Goal: Information Seeking & Learning: Find specific fact

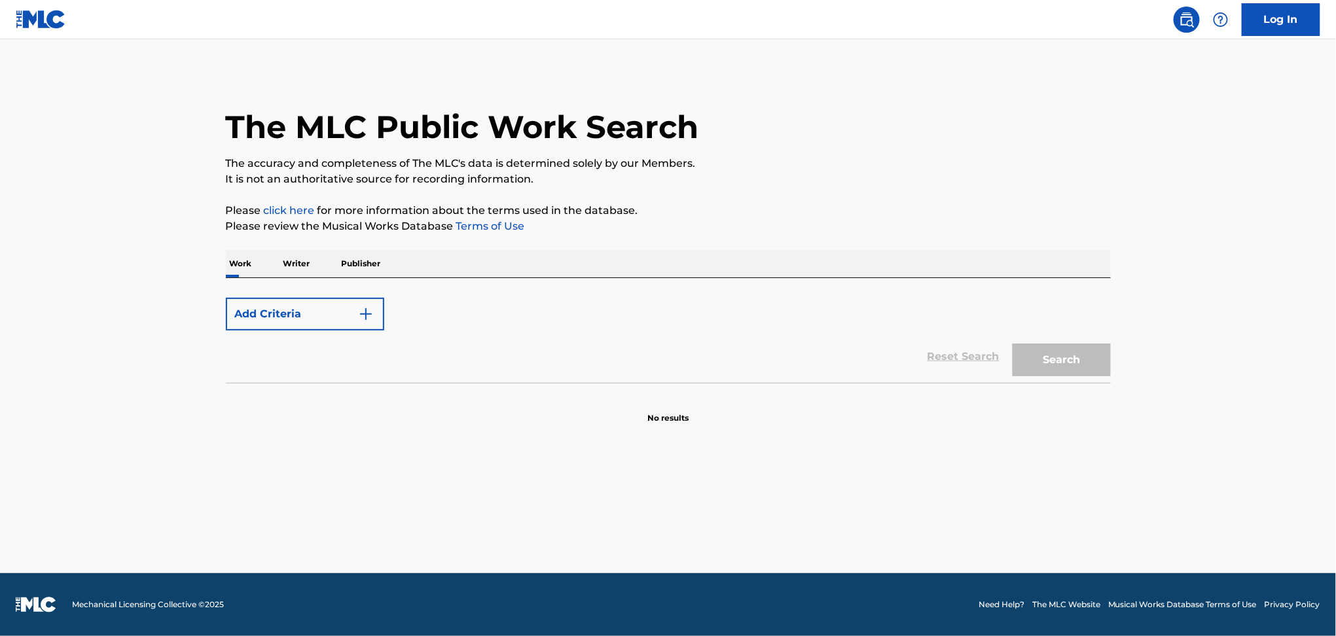
click at [270, 313] on button "Add Criteria" at bounding box center [305, 314] width 158 height 33
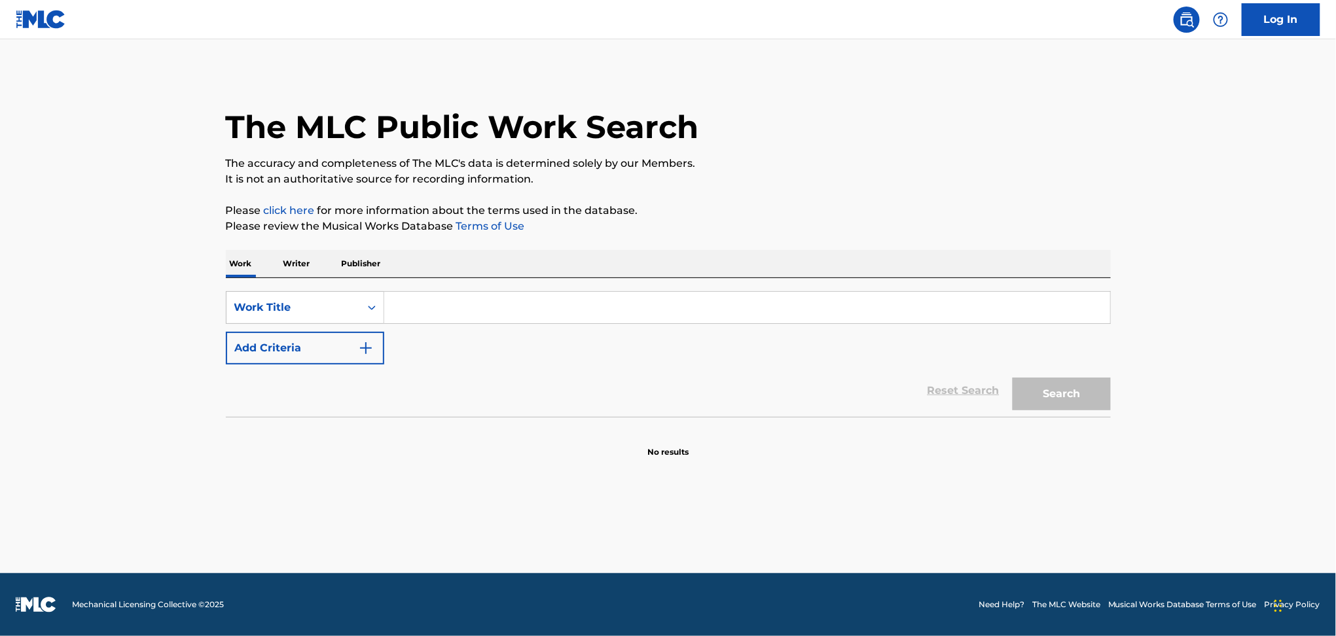
click at [308, 336] on button "Add Criteria" at bounding box center [305, 348] width 158 height 33
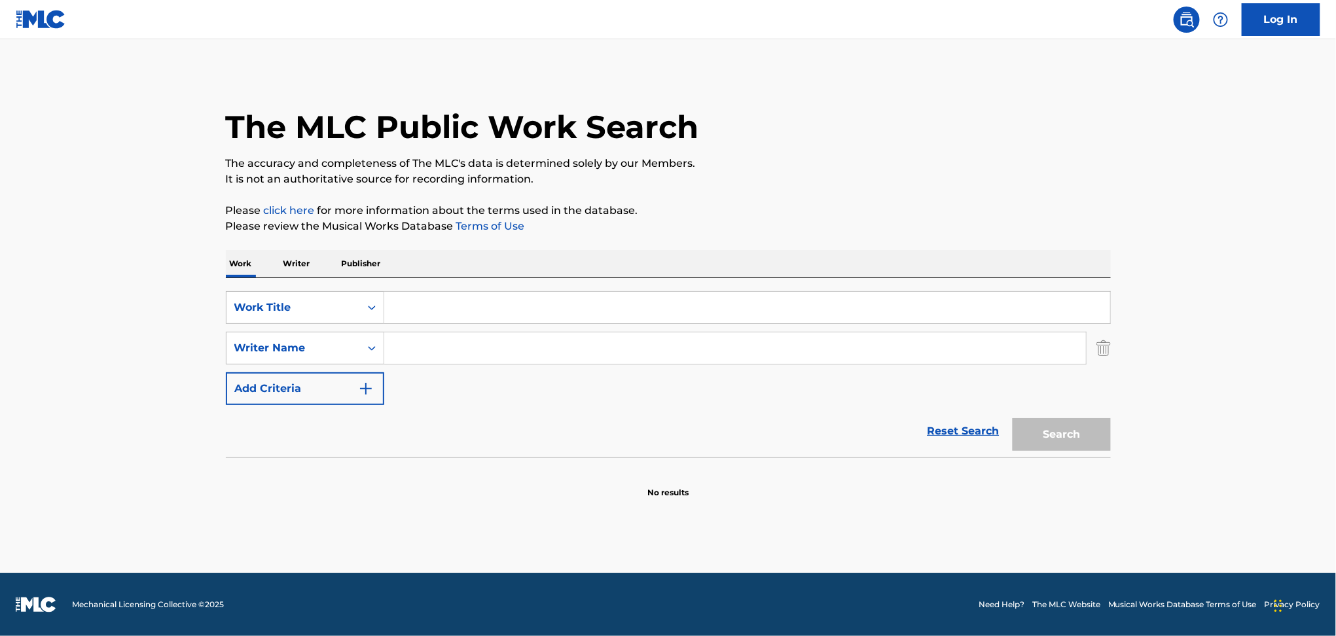
click at [438, 308] on input "Search Form" at bounding box center [747, 307] width 726 height 31
paste input "No Pillow Talkin"
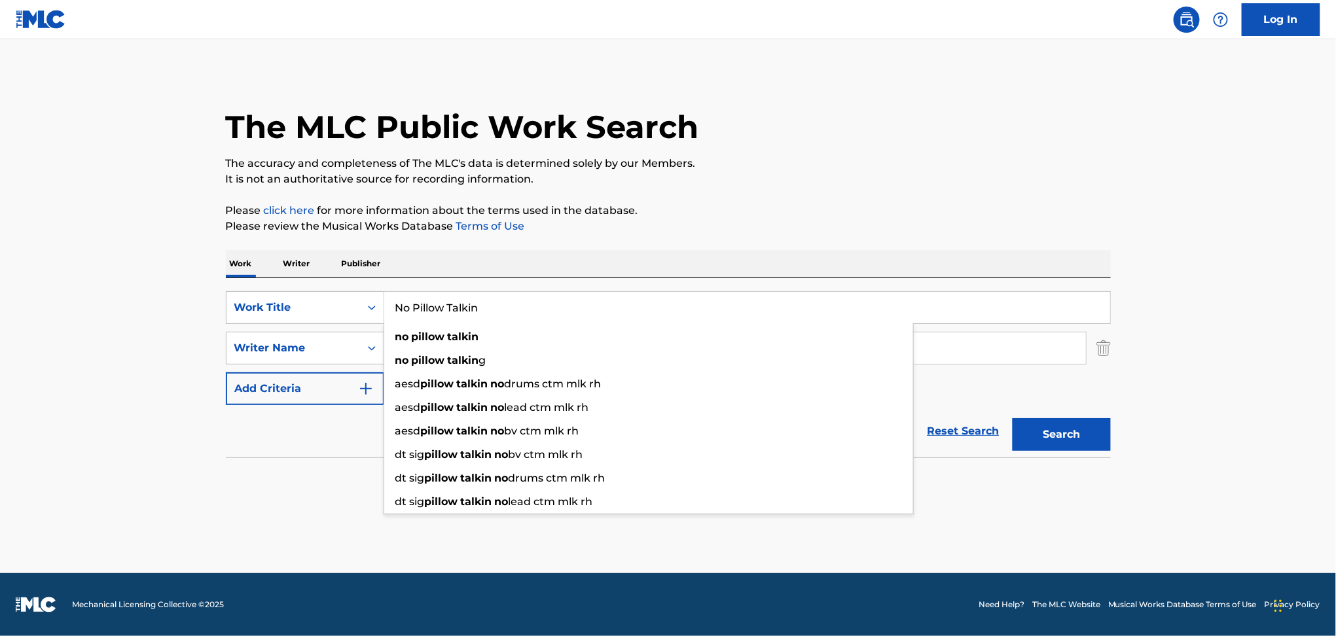
type input "No Pillow Talkin"
click at [459, 274] on div "Work Writer Publisher" at bounding box center [668, 263] width 885 height 27
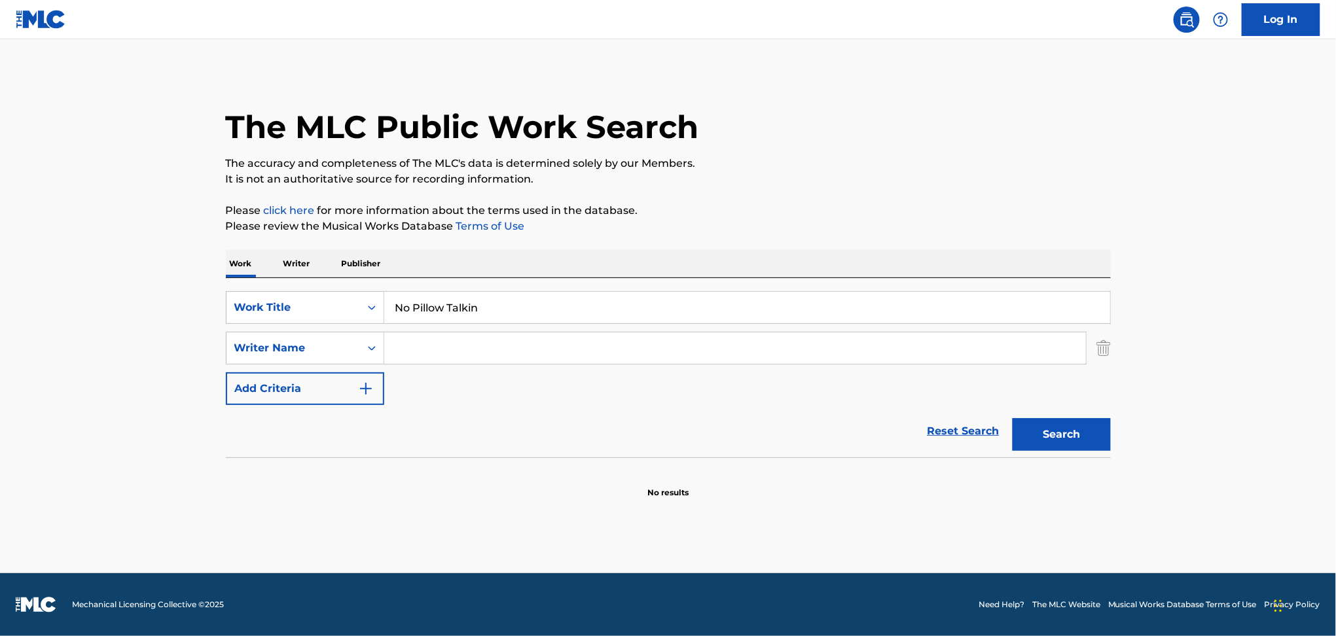
click at [406, 343] on input "Search Form" at bounding box center [735, 347] width 702 height 31
paste input "[PERSON_NAME]"
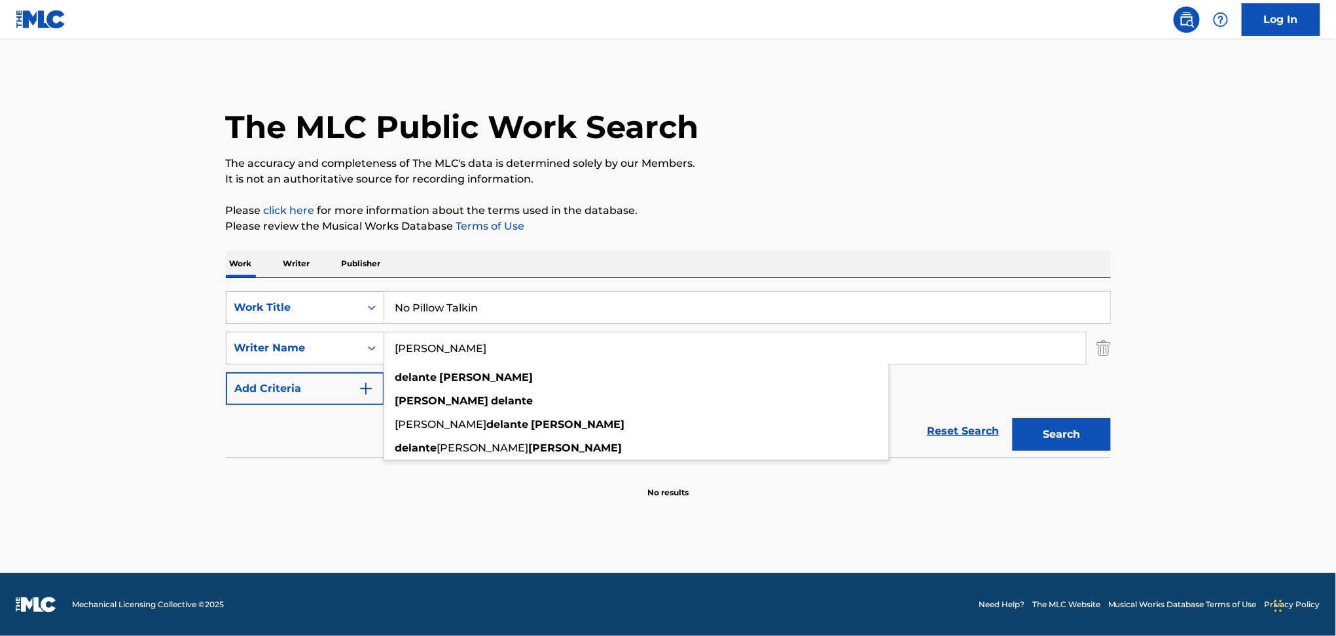
type input "[PERSON_NAME]"
click at [1012, 418] on button "Search" at bounding box center [1061, 434] width 98 height 33
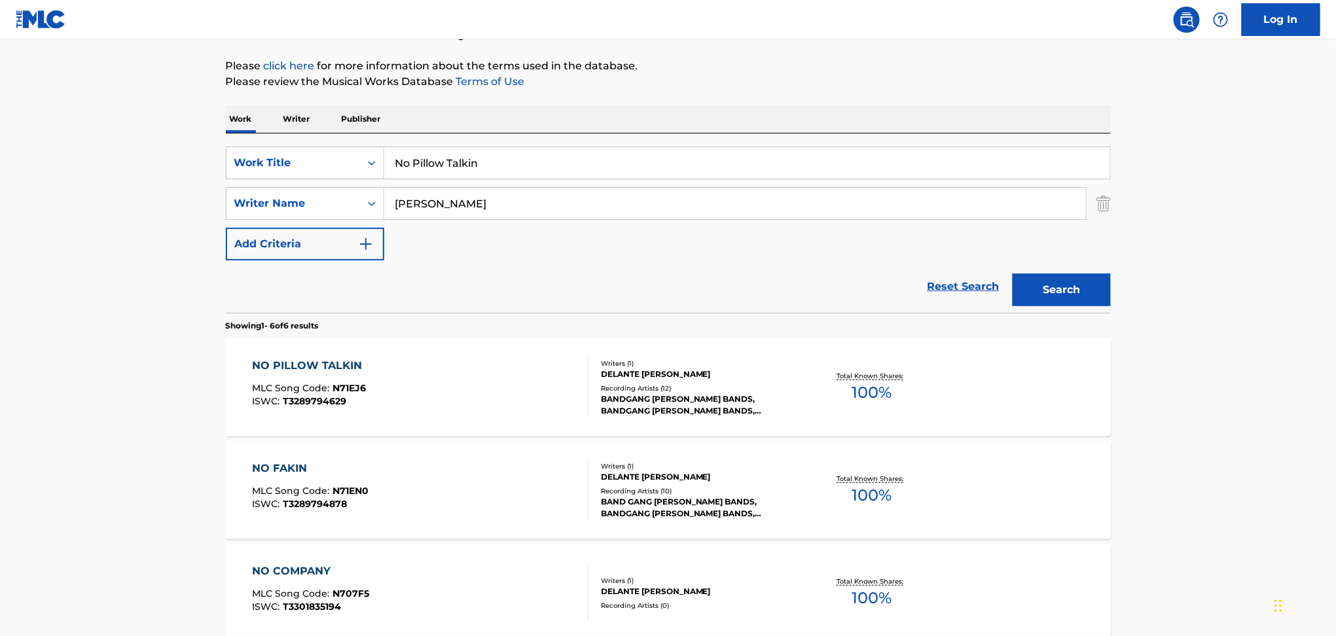
scroll to position [145, 0]
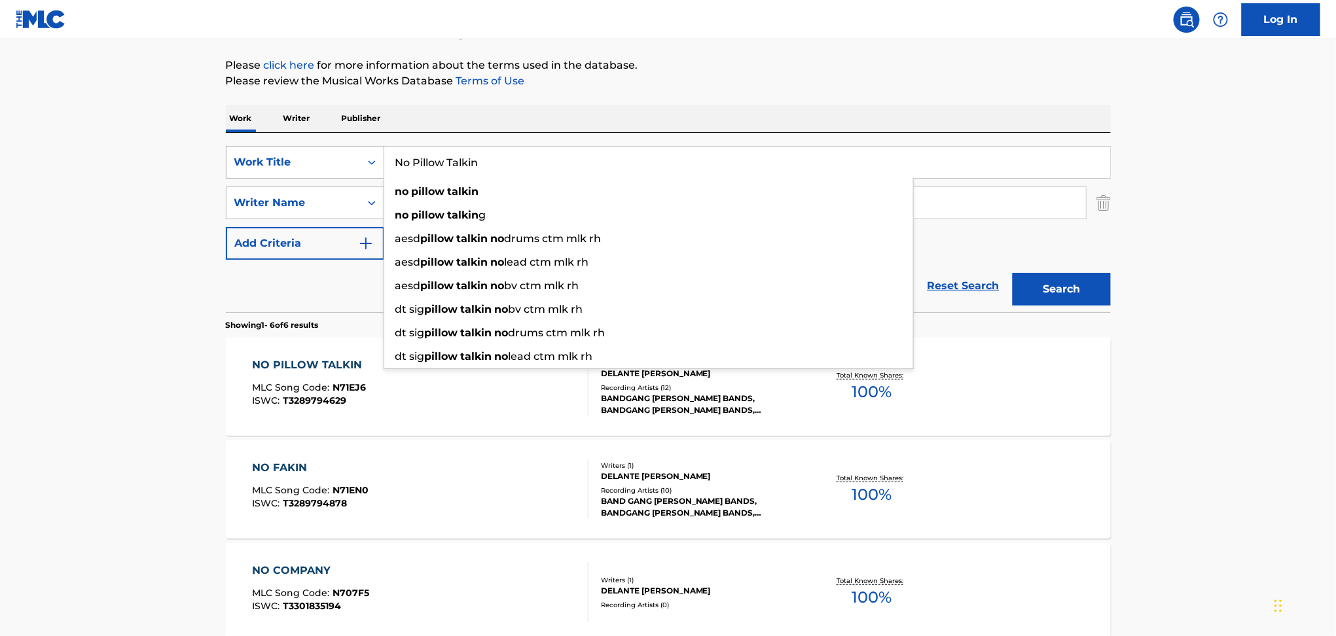
drag, startPoint x: 496, startPoint y: 158, endPoint x: 320, endPoint y: 156, distance: 176.1
click at [320, 156] on div "SearchWithCriteriac2a83323-80fa-4e48-9cc5-1afdef2c2965 Work Title No Pillow Tal…" at bounding box center [668, 162] width 885 height 33
paste input "[PERSON_NAME]"
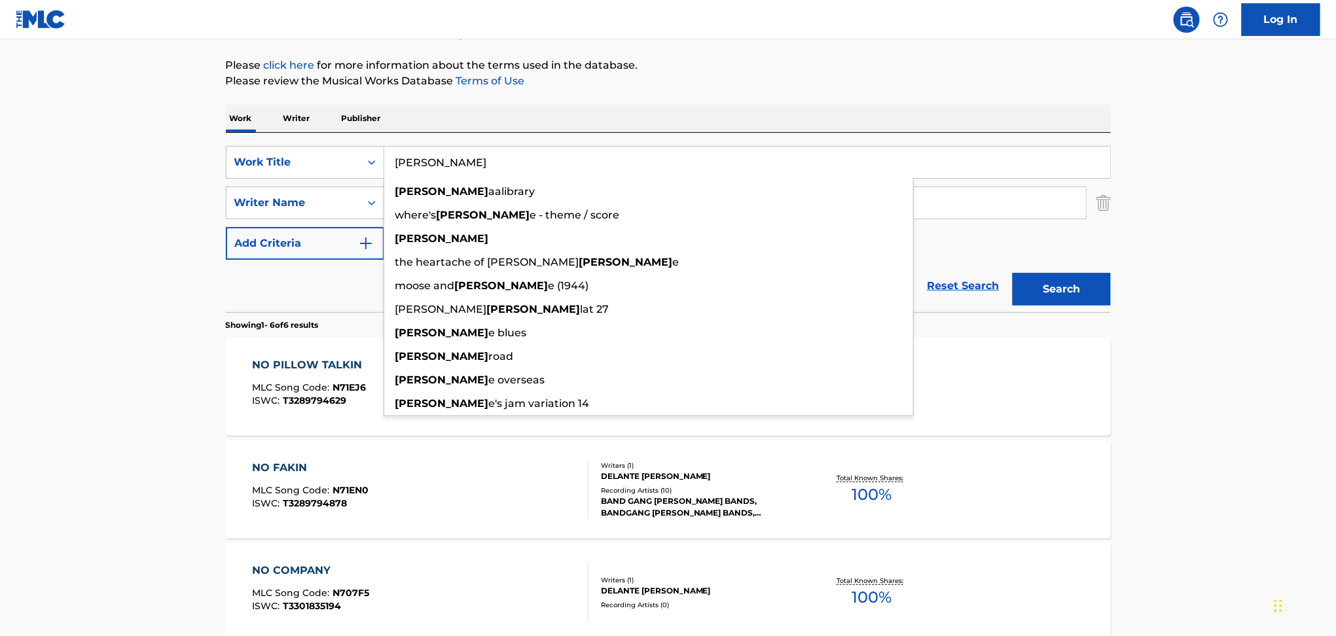
click at [1040, 275] on button "Search" at bounding box center [1061, 289] width 98 height 33
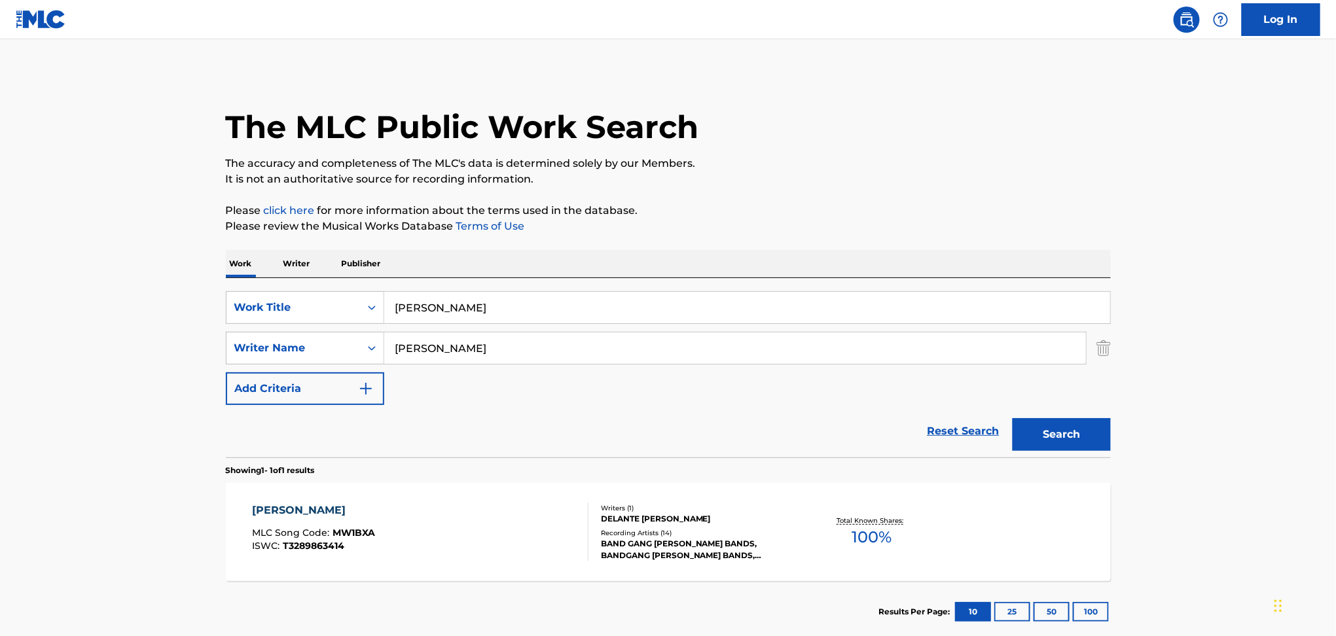
drag, startPoint x: 463, startPoint y: 307, endPoint x: 384, endPoint y: 308, distance: 79.2
click at [384, 308] on input "[PERSON_NAME]" at bounding box center [747, 307] width 726 height 31
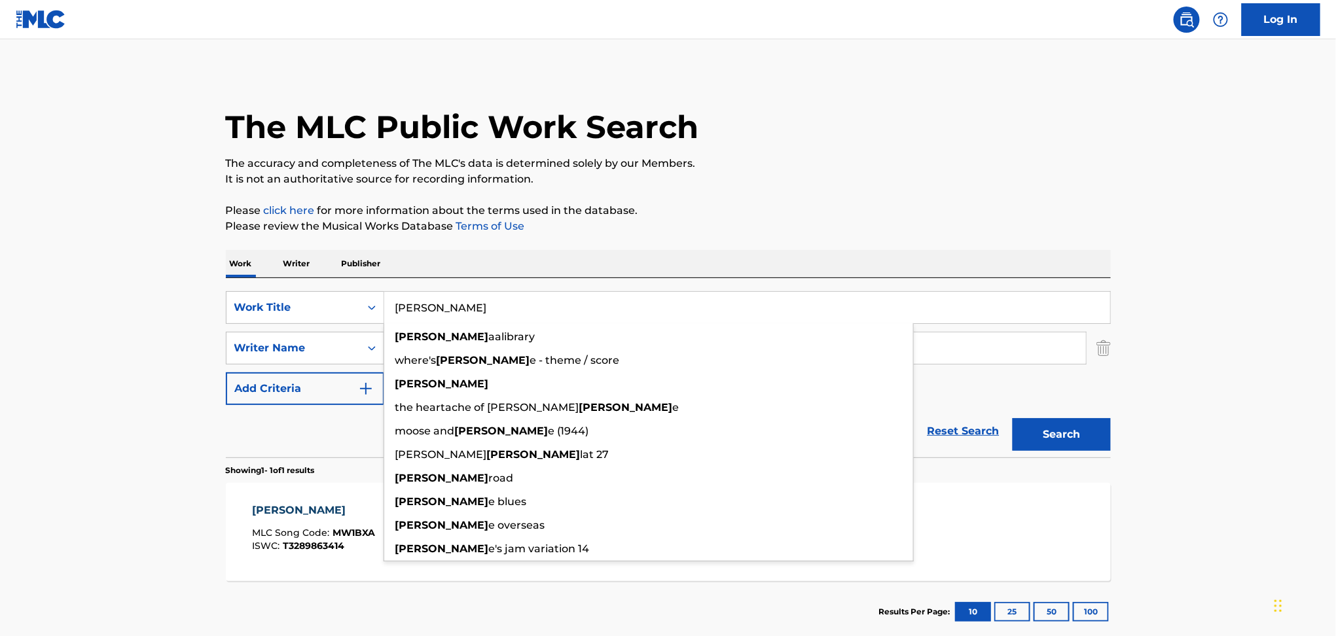
paste input "Still In the Streets"
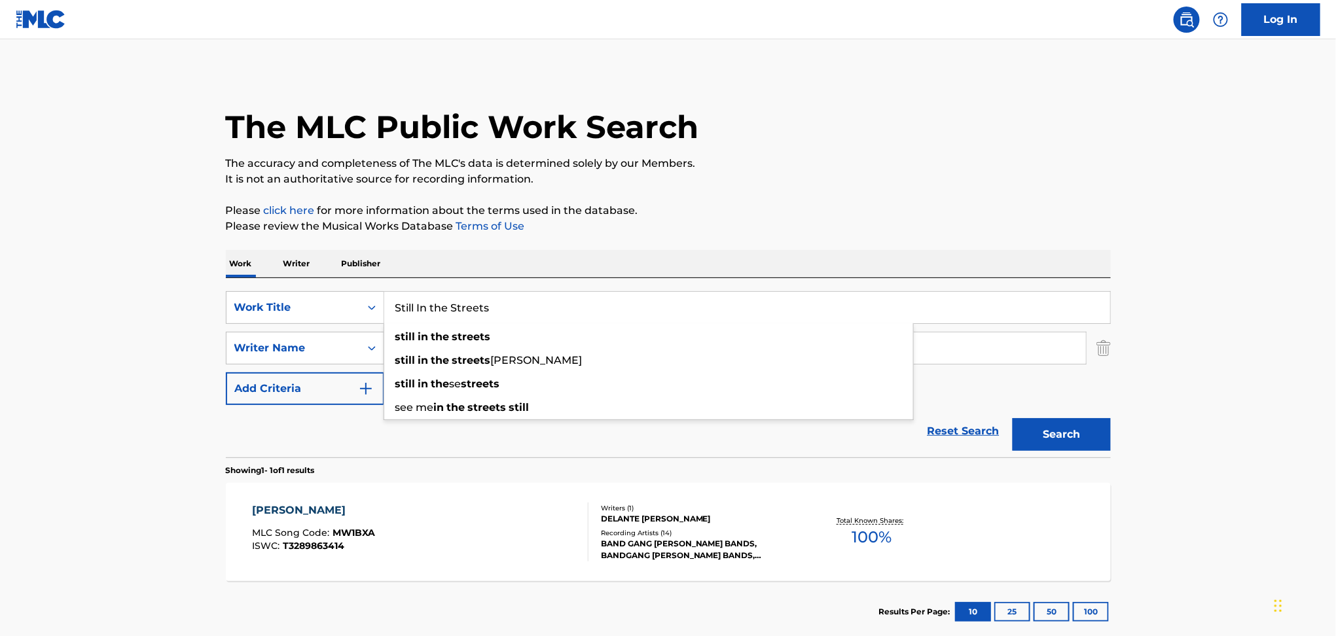
click at [1026, 423] on button "Search" at bounding box center [1061, 434] width 98 height 33
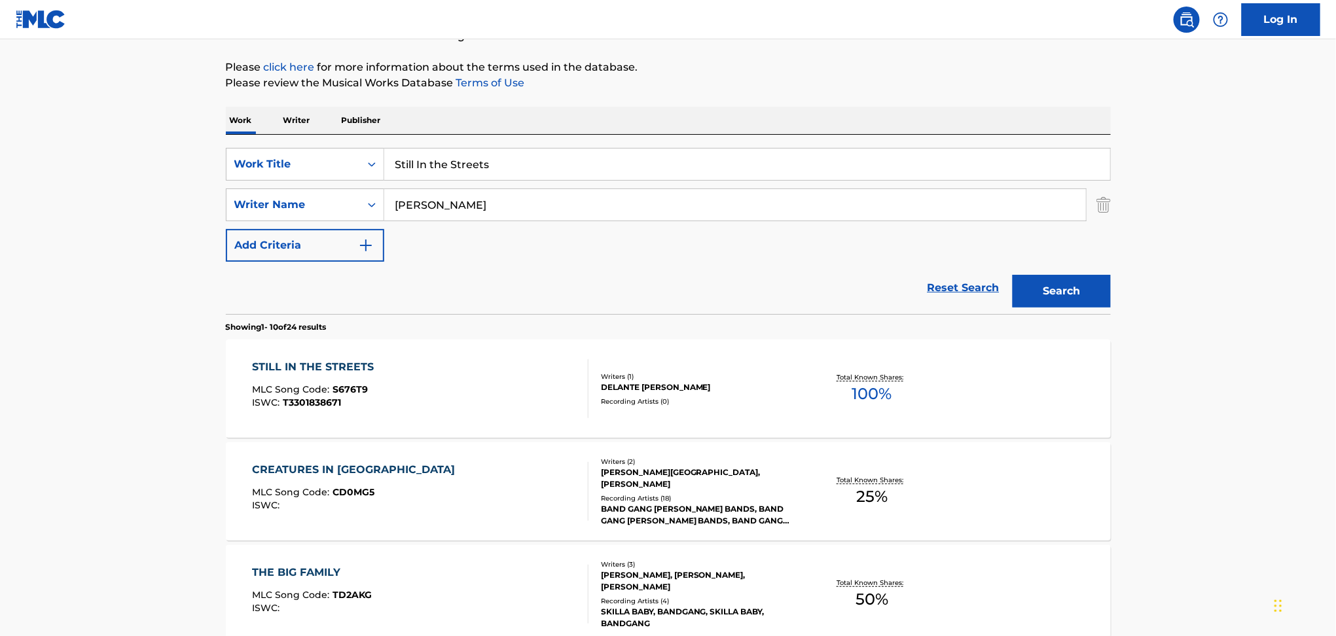
scroll to position [145, 0]
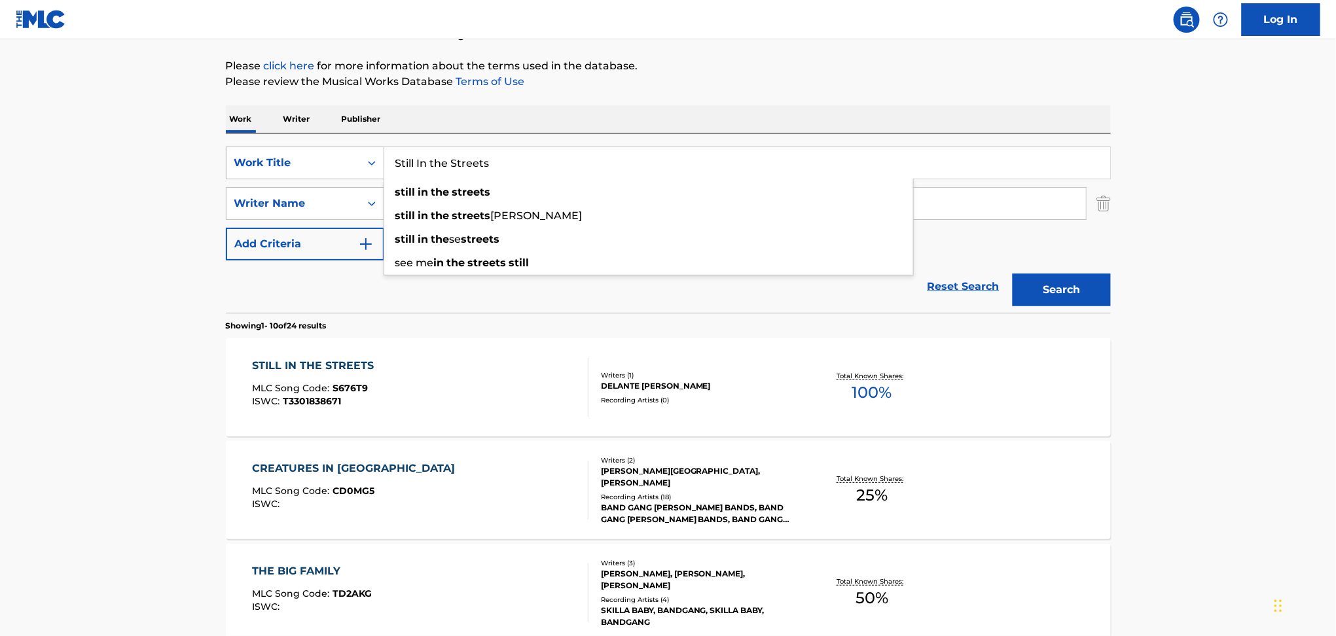
drag, startPoint x: 536, startPoint y: 157, endPoint x: 336, endPoint y: 170, distance: 200.7
click at [335, 170] on div "SearchWithCriteriac2a83323-80fa-4e48-9cc5-1afdef2c2965 Work Title Still In the …" at bounding box center [668, 163] width 885 height 33
paste input "Isolated"
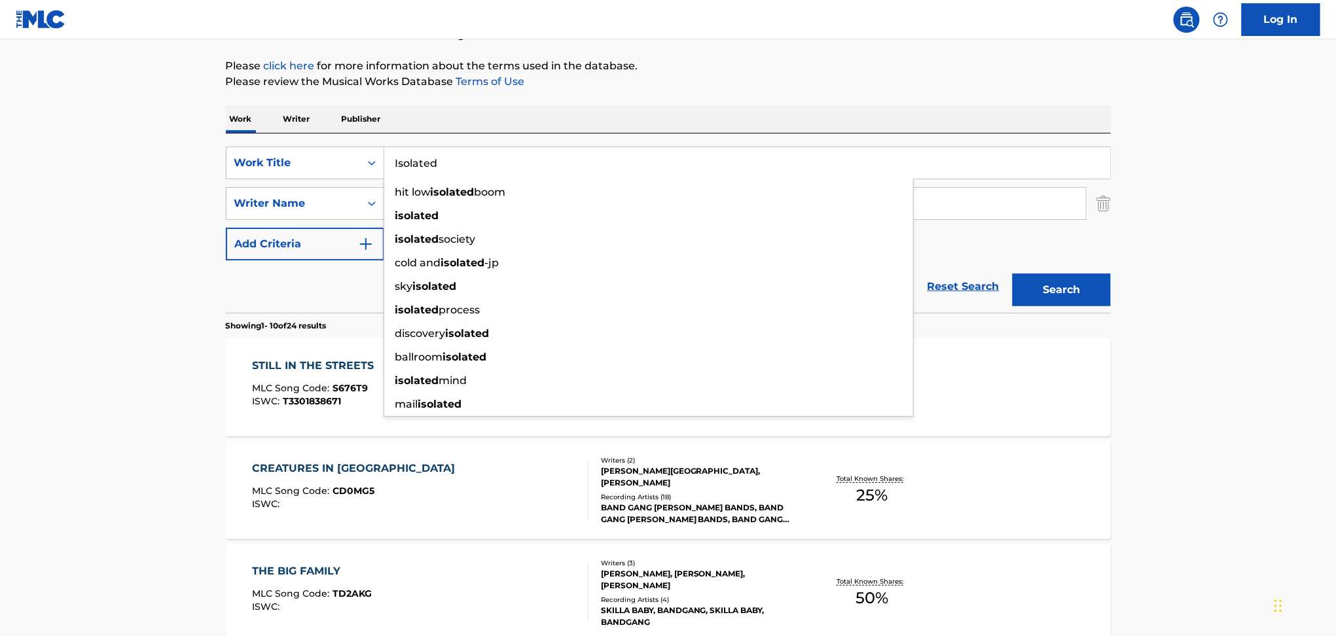
click at [320, 278] on div "Reset Search Search" at bounding box center [668, 286] width 885 height 52
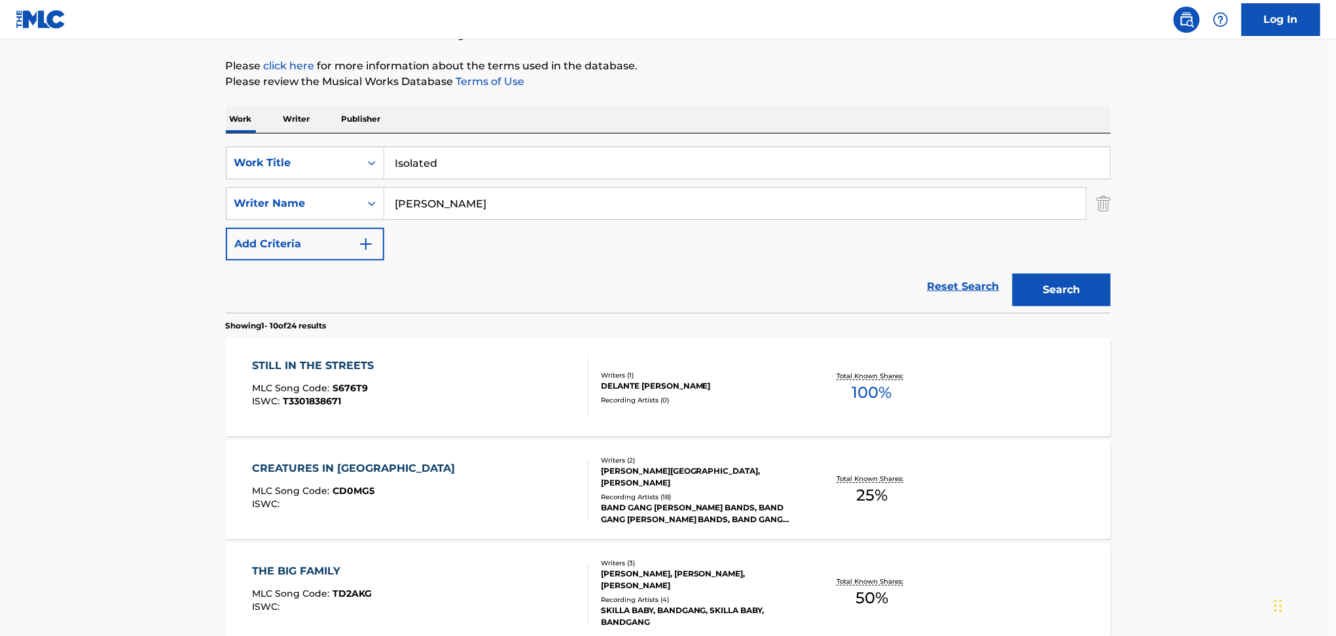
click at [1029, 294] on button "Search" at bounding box center [1061, 290] width 98 height 33
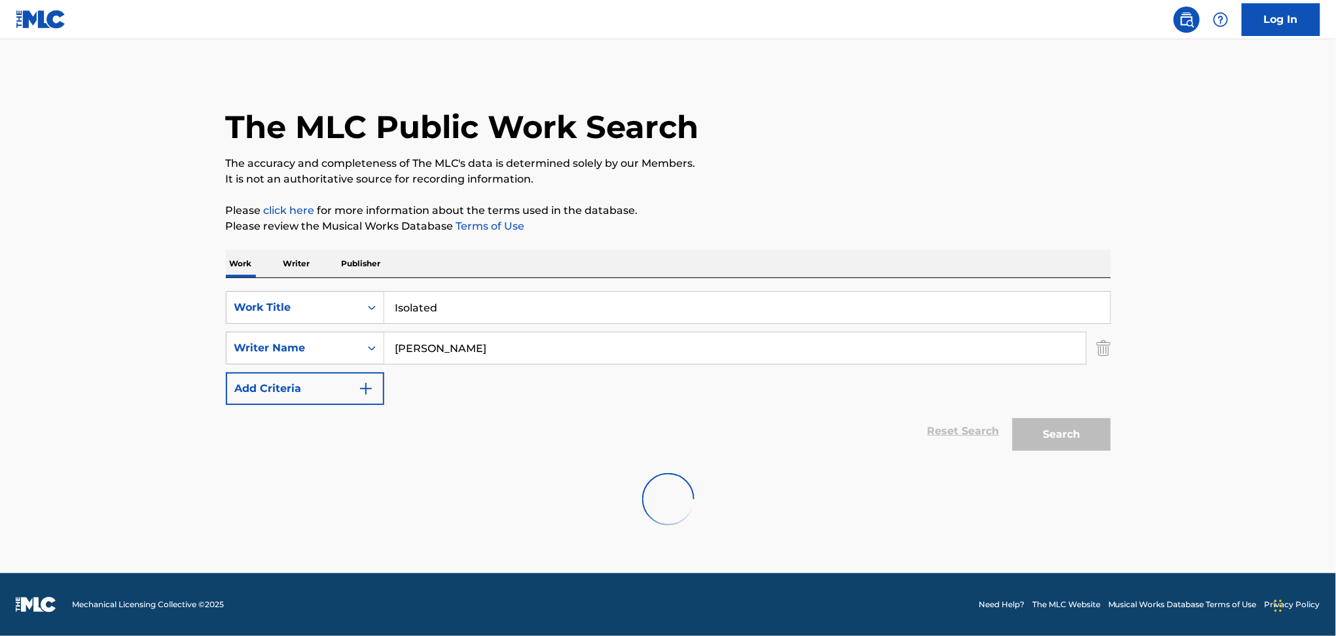
scroll to position [0, 0]
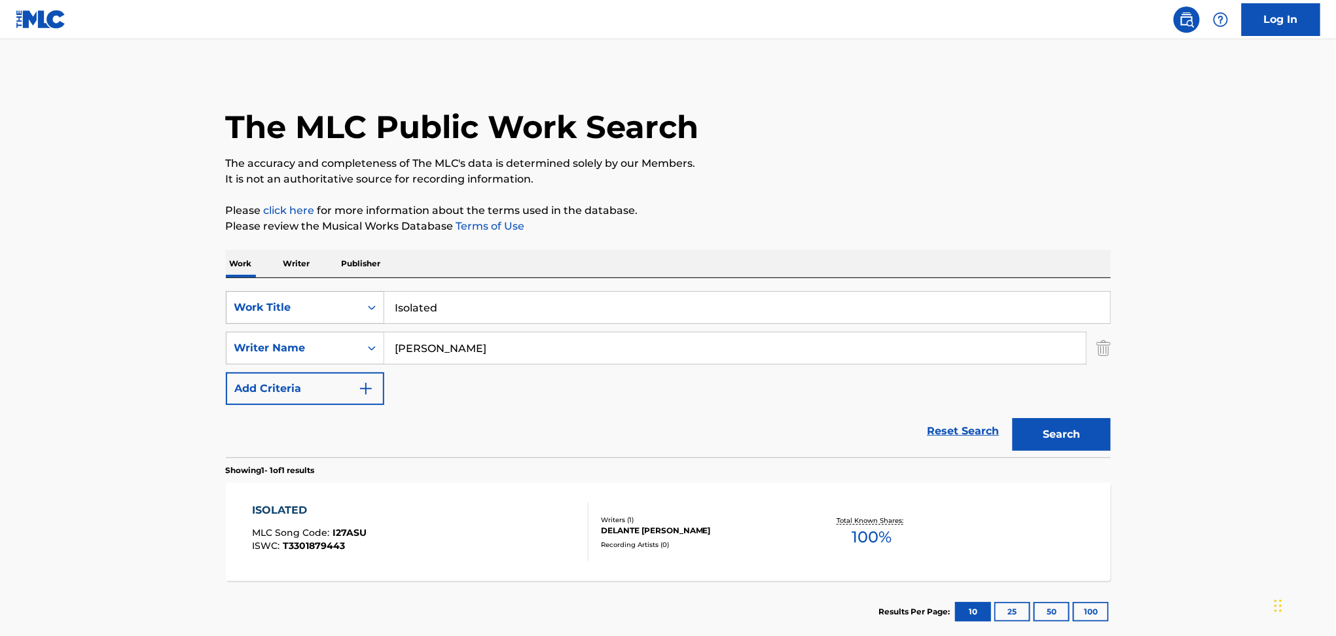
drag, startPoint x: 443, startPoint y: 313, endPoint x: 315, endPoint y: 298, distance: 128.5
click at [315, 298] on div "SearchWithCriteriac2a83323-80fa-4e48-9cc5-1afdef2c2965 Work Title Isolated" at bounding box center [668, 307] width 885 height 33
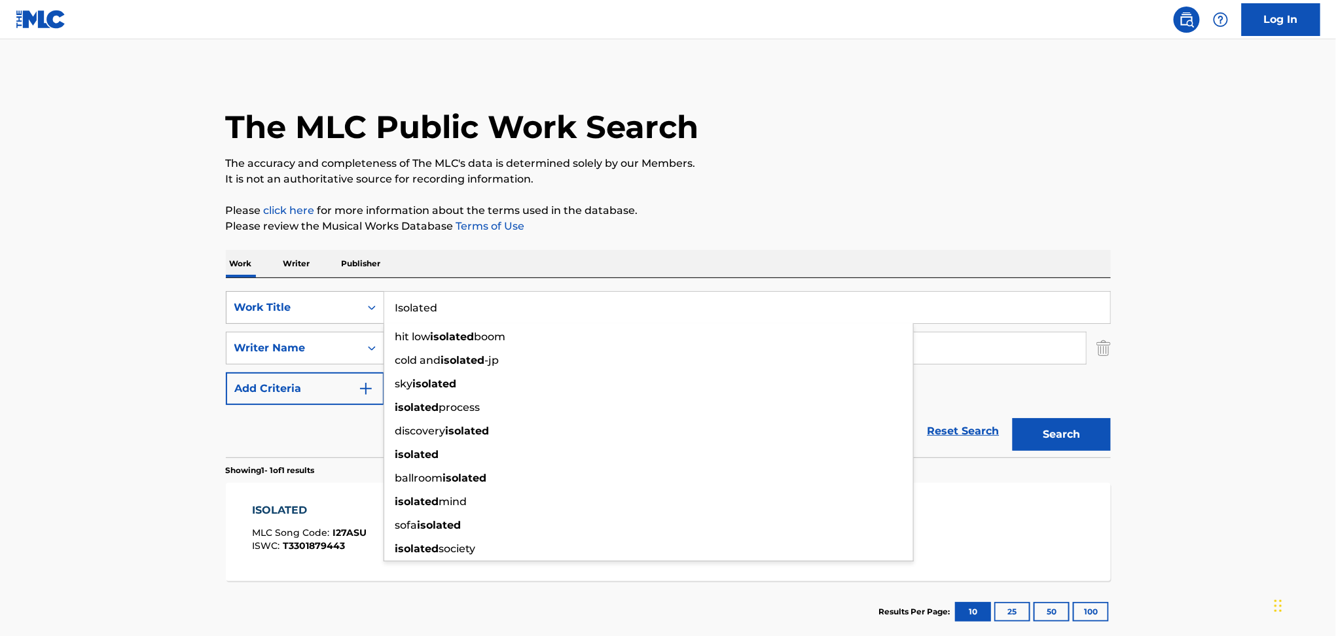
paste input "Park Itself"
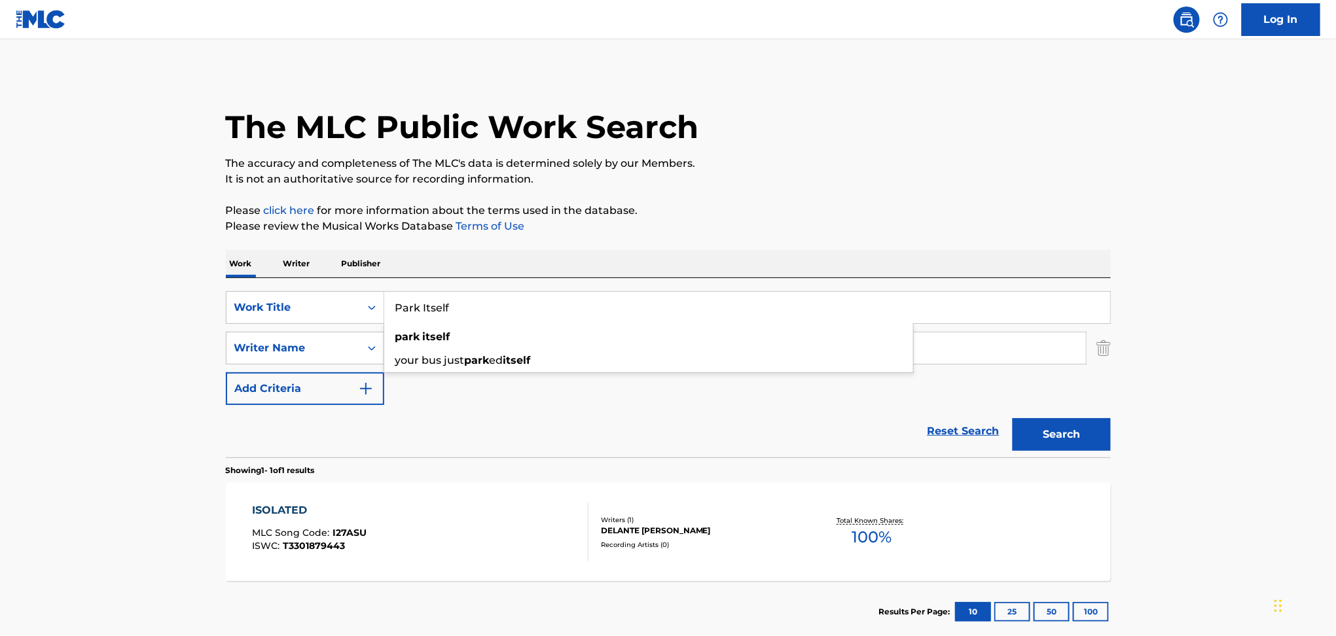
type input "Park Itself"
click at [1039, 446] on button "Search" at bounding box center [1061, 434] width 98 height 33
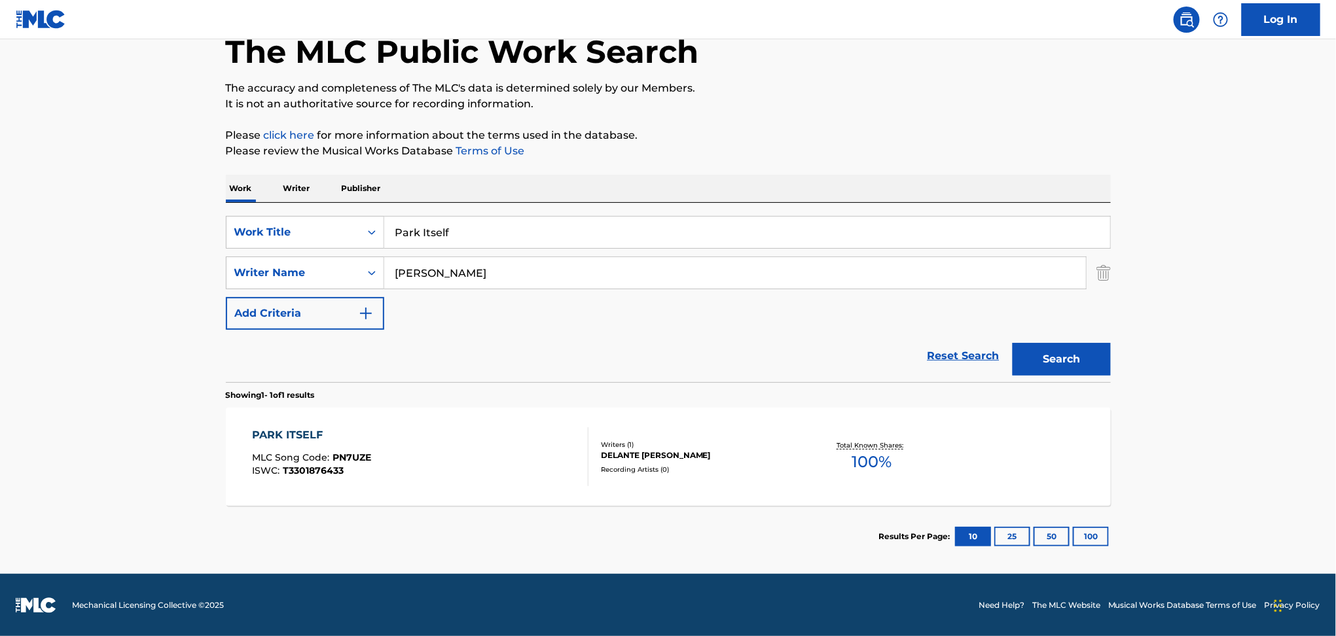
click at [454, 439] on div "PARK ITSELF MLC Song Code : PN7UZE ISWC : T3301876433" at bounding box center [420, 456] width 336 height 59
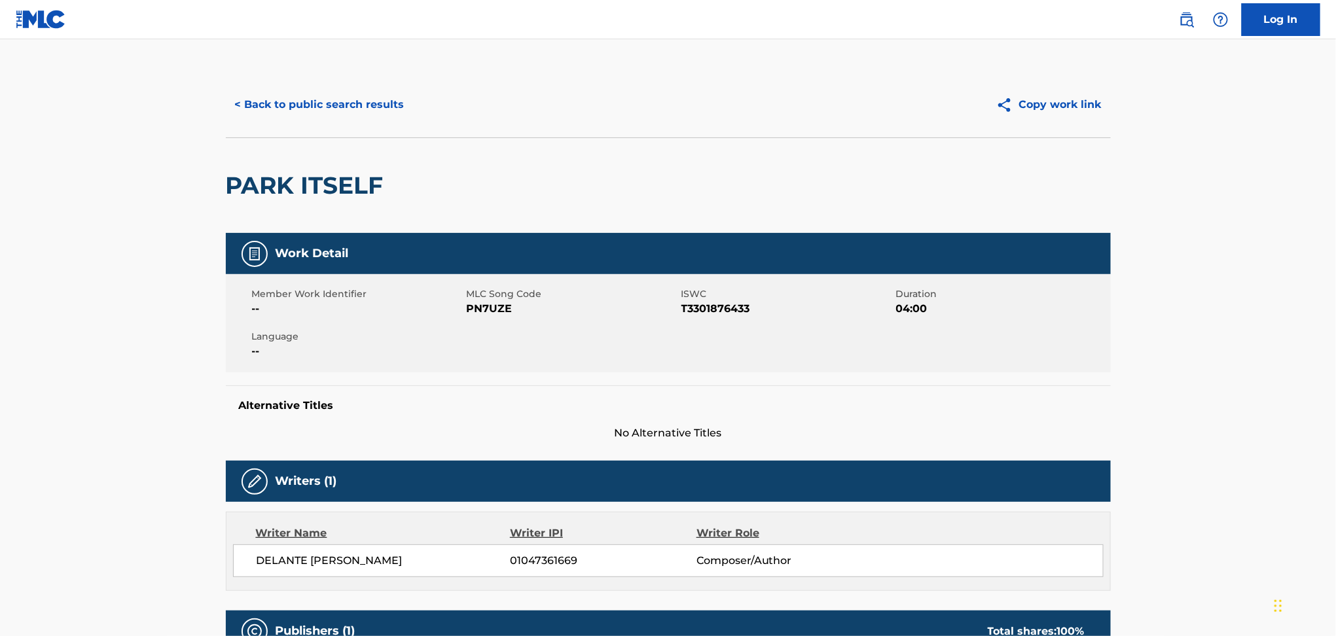
click at [319, 106] on button "< Back to public search results" at bounding box center [320, 104] width 188 height 33
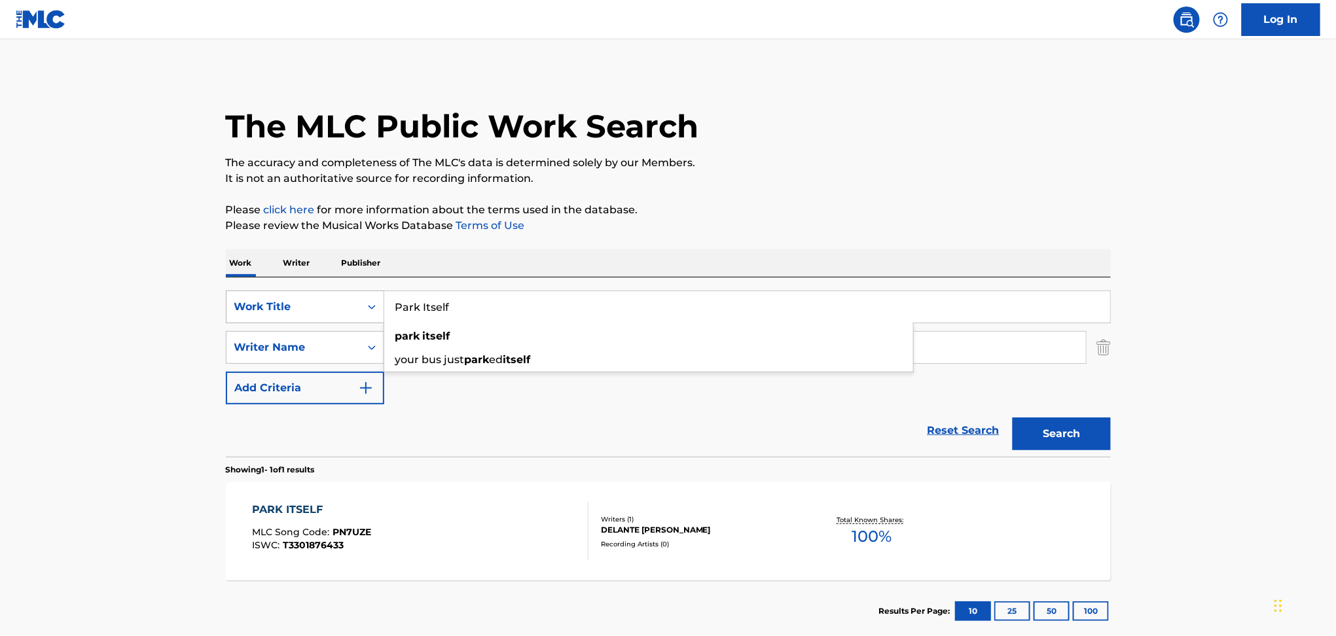
drag, startPoint x: 465, startPoint y: 292, endPoint x: 348, endPoint y: 297, distance: 117.3
click at [348, 297] on div "SearchWithCriteriac2a83323-80fa-4e48-9cc5-1afdef2c2965 Work Title Park Itself p…" at bounding box center [668, 307] width 885 height 33
paste input "Gate Keeper"
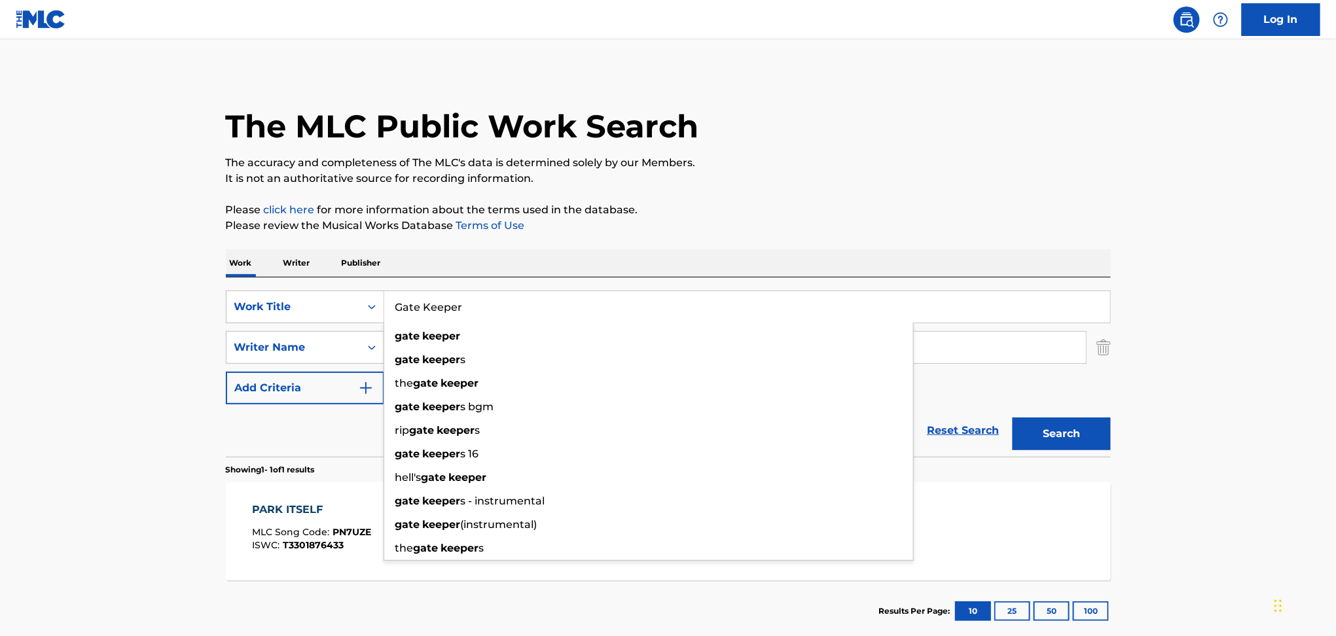
type input "Gate Keeper"
click at [541, 249] on div "Work Writer Publisher" at bounding box center [668, 262] width 885 height 27
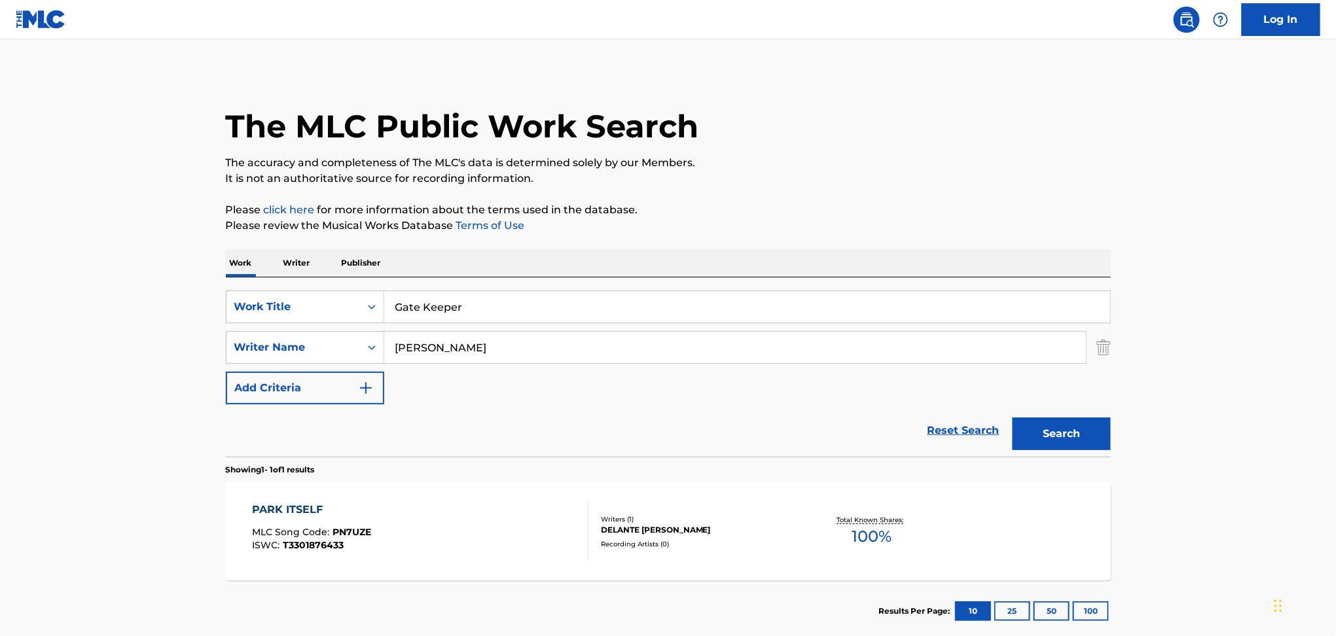
click at [1039, 433] on button "Search" at bounding box center [1061, 434] width 98 height 33
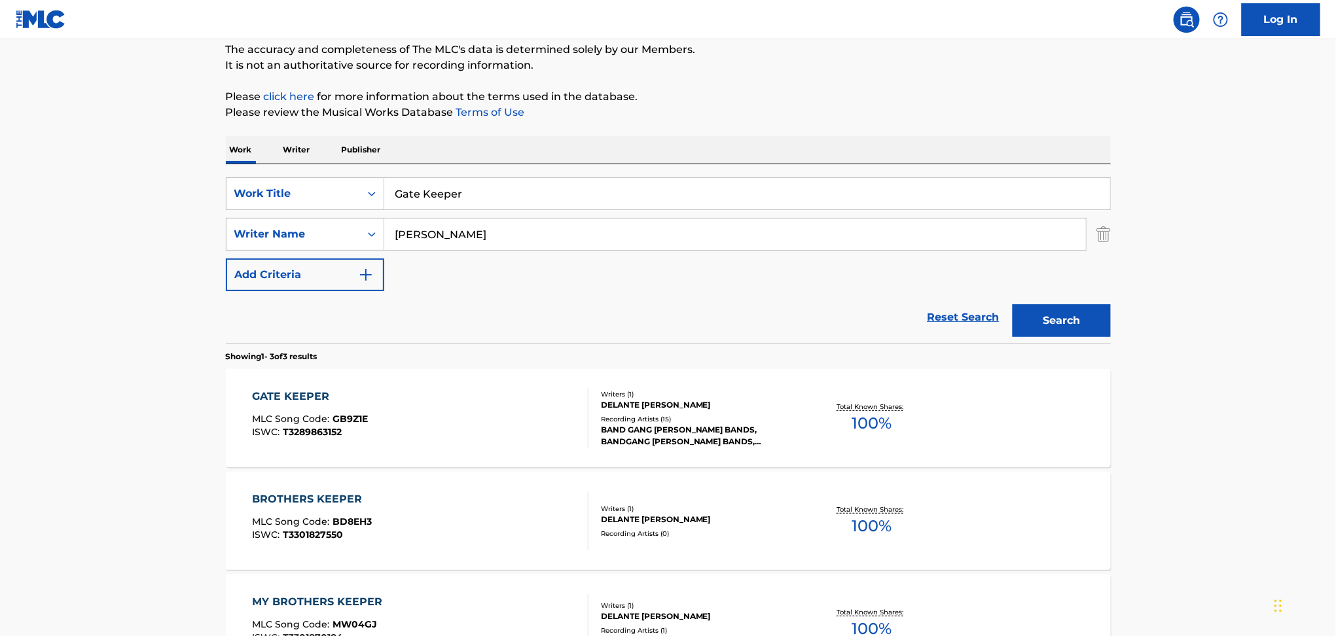
scroll to position [115, 0]
click at [407, 233] on input "[PERSON_NAME]" at bounding box center [735, 232] width 702 height 31
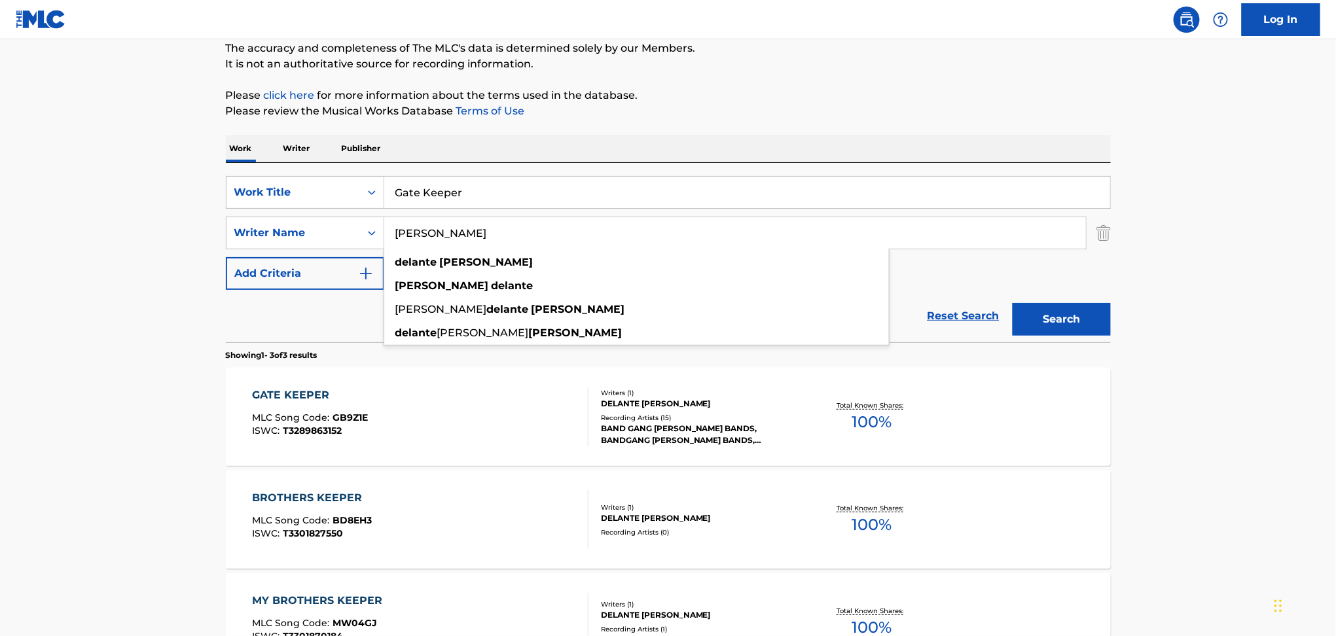
paste input "[PERSON_NAME]"
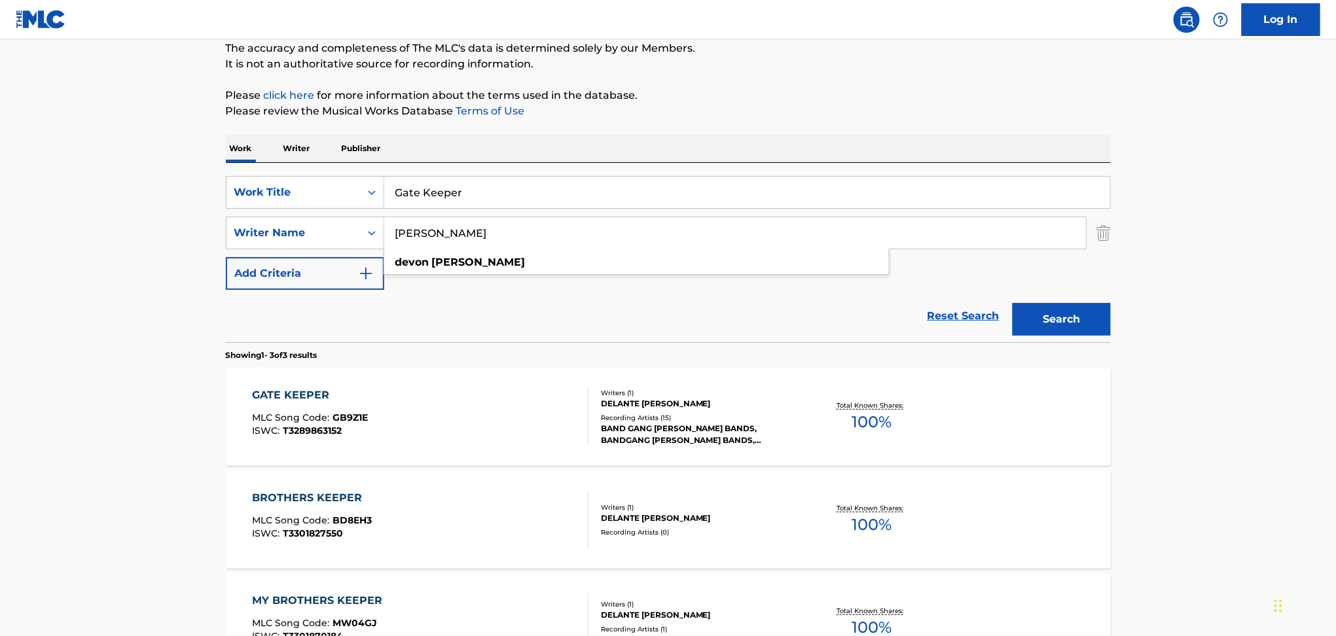
type input "[PERSON_NAME]"
click at [424, 188] on input "Gate Keeper" at bounding box center [747, 192] width 726 height 31
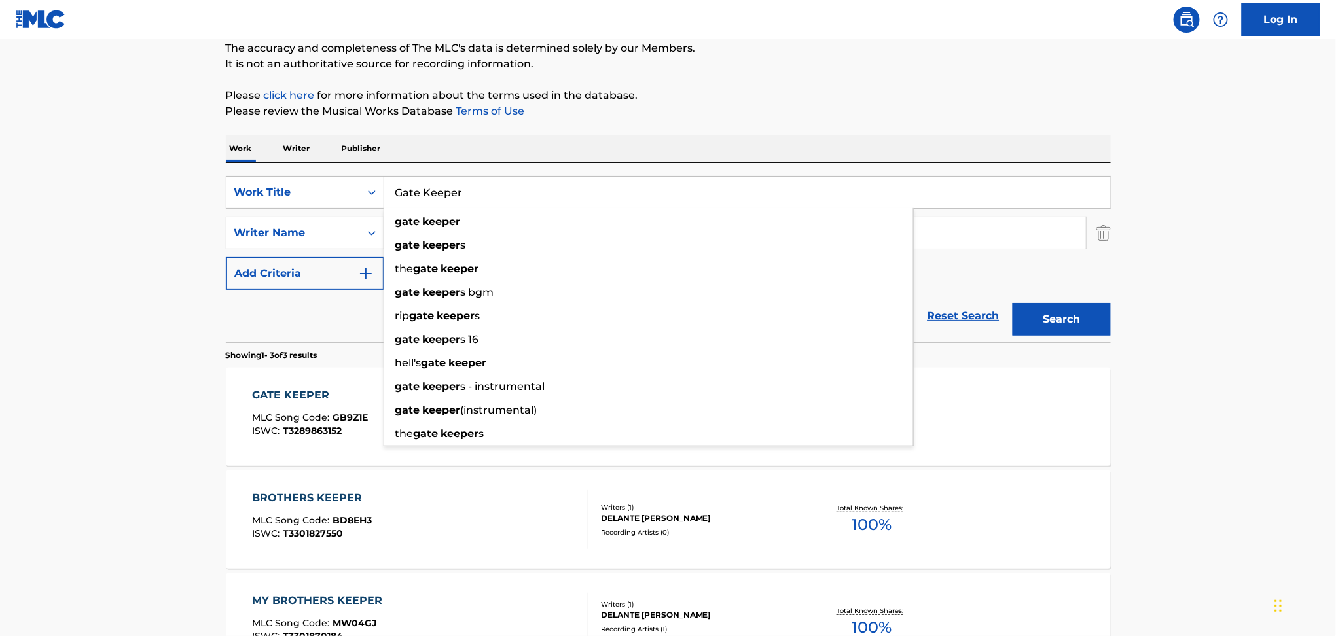
click at [424, 188] on input "Gate Keeper" at bounding box center [747, 192] width 726 height 31
paste input "Break a Bitch"
type input "Break a Bitch"
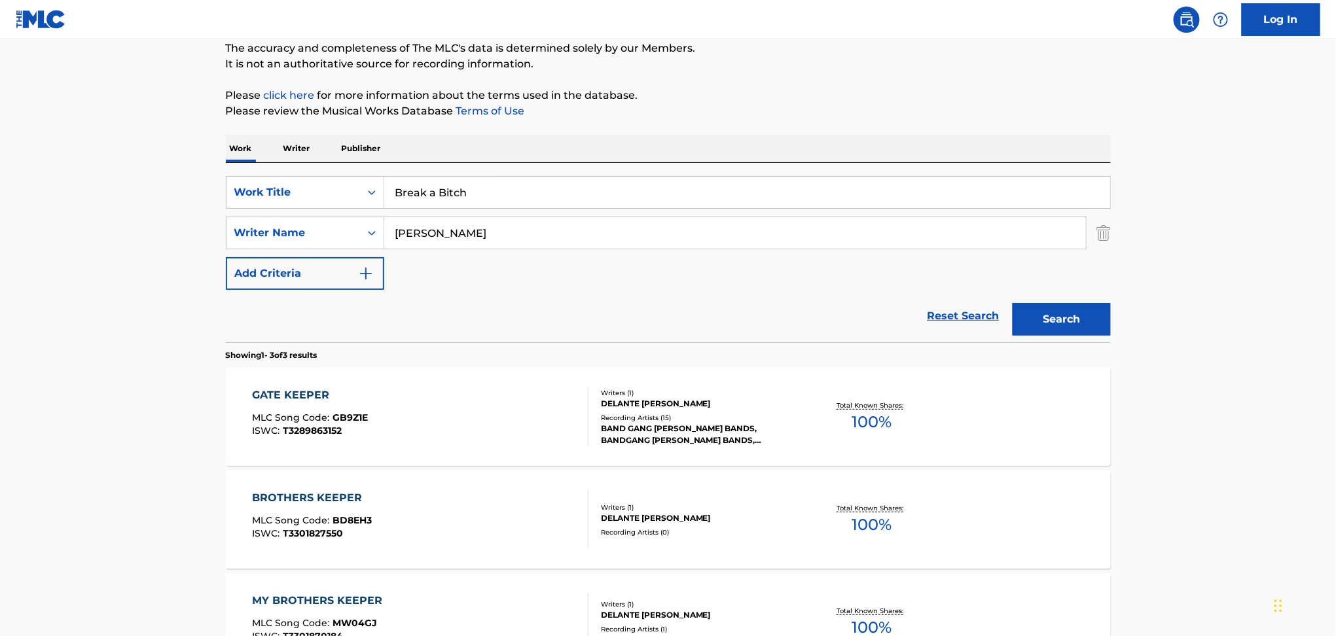
click at [1035, 316] on button "Search" at bounding box center [1061, 319] width 98 height 33
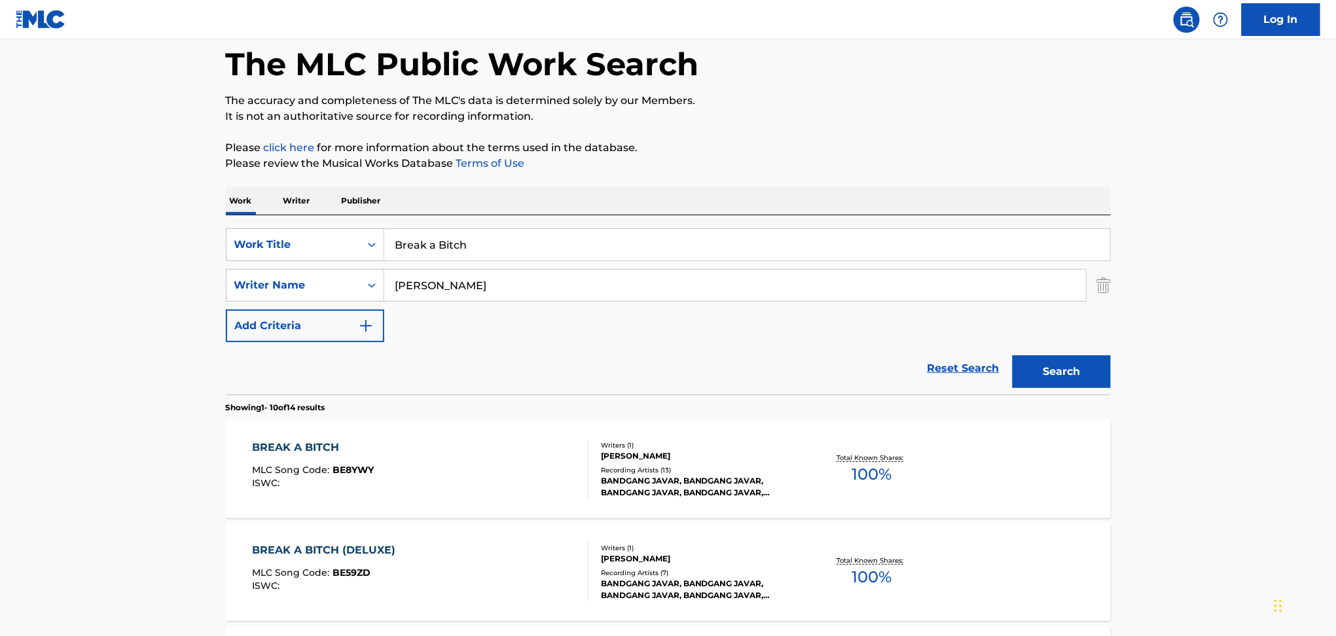
scroll to position [63, 0]
click at [476, 475] on div "BREAK A BITCH MLC Song Code : BE8YWY ISWC :" at bounding box center [420, 468] width 336 height 59
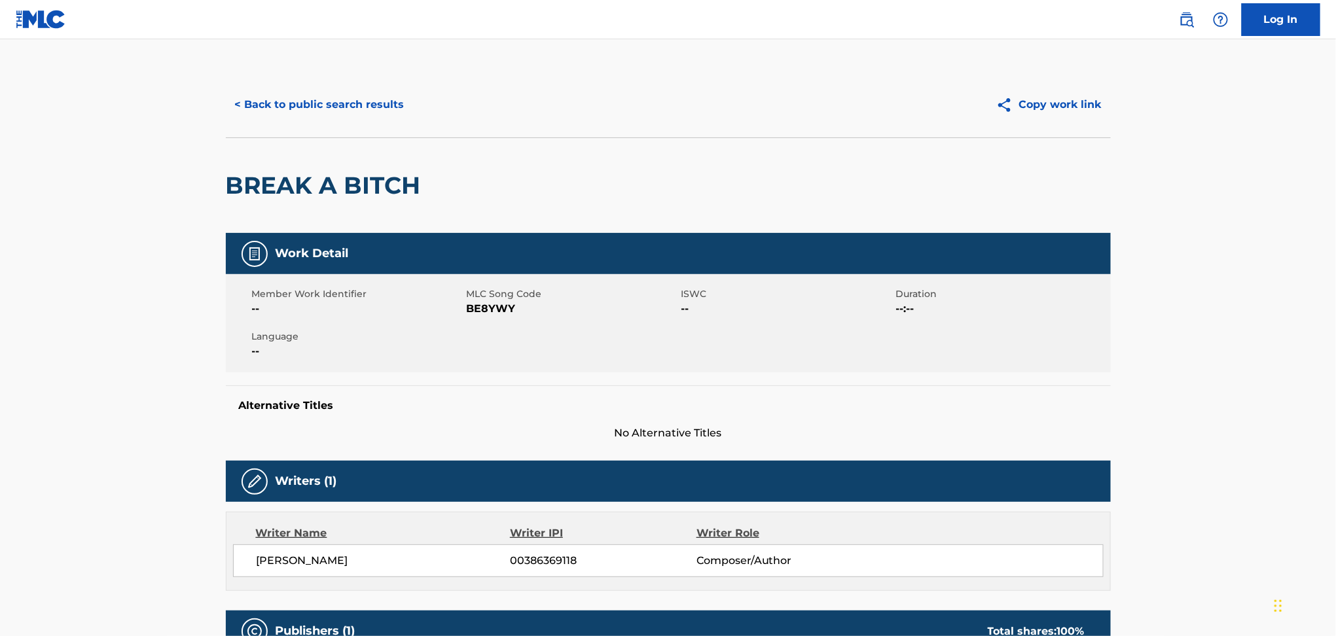
click at [359, 105] on button "< Back to public search results" at bounding box center [320, 104] width 188 height 33
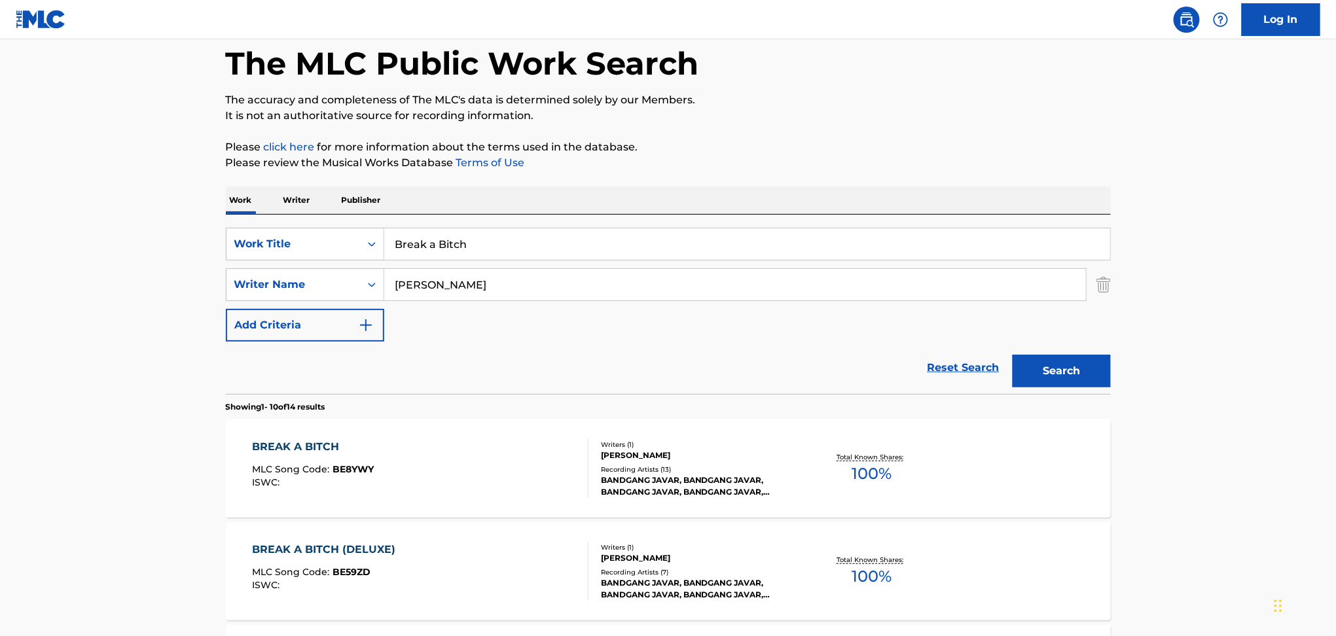
click at [423, 280] on input "[PERSON_NAME]" at bounding box center [735, 284] width 702 height 31
paste input "[PERSON_NAME]"
type input "[PERSON_NAME]"
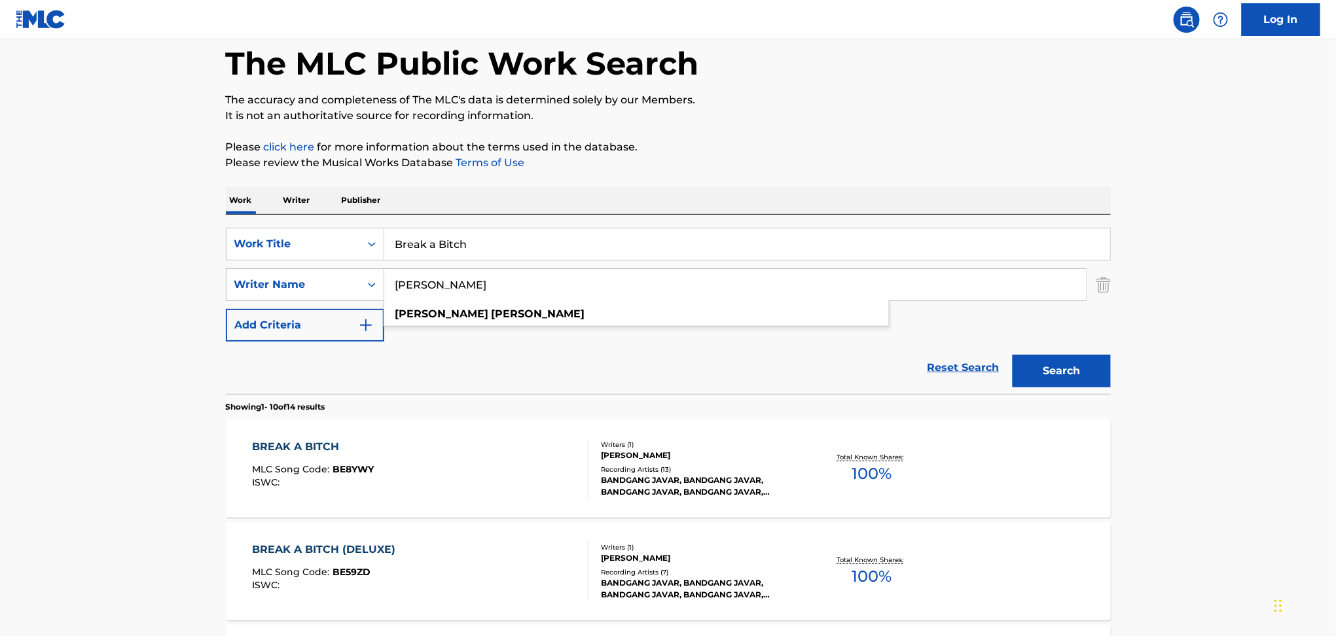
click at [429, 245] on input "Break a Bitch" at bounding box center [747, 243] width 726 height 31
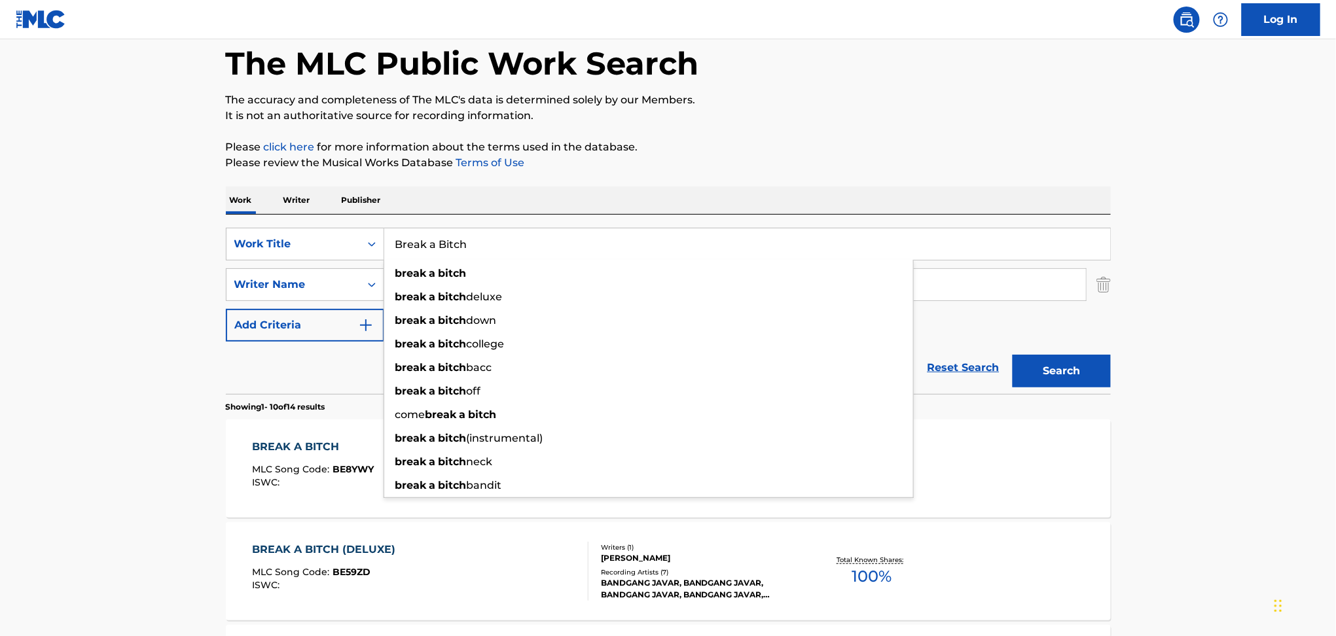
click at [429, 245] on input "Break a Bitch" at bounding box center [747, 243] width 726 height 31
paste input "Top of the Key"
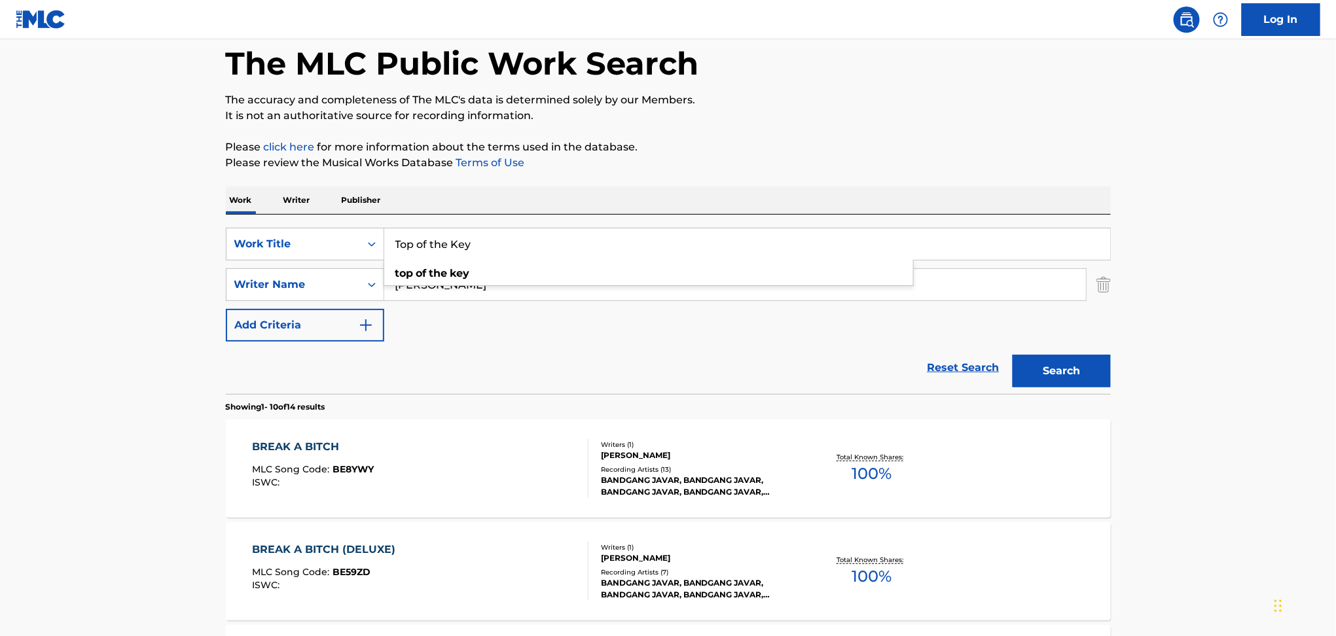
click at [1012, 355] on button "Search" at bounding box center [1061, 371] width 98 height 33
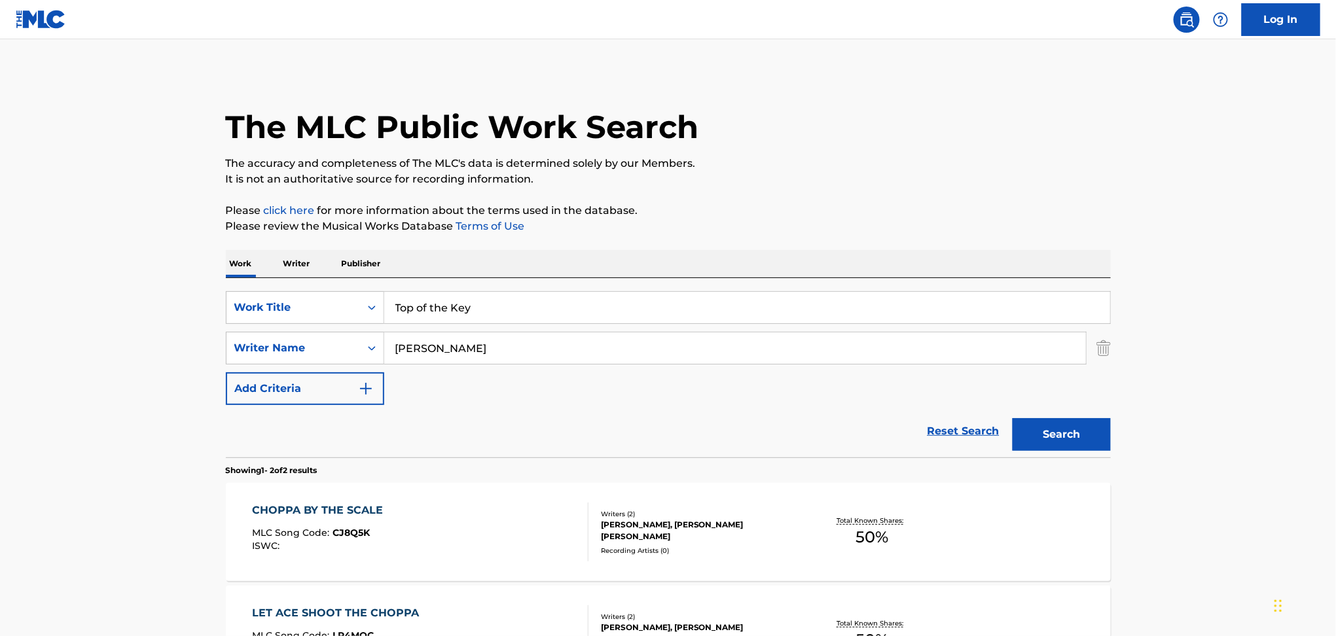
scroll to position [178, 0]
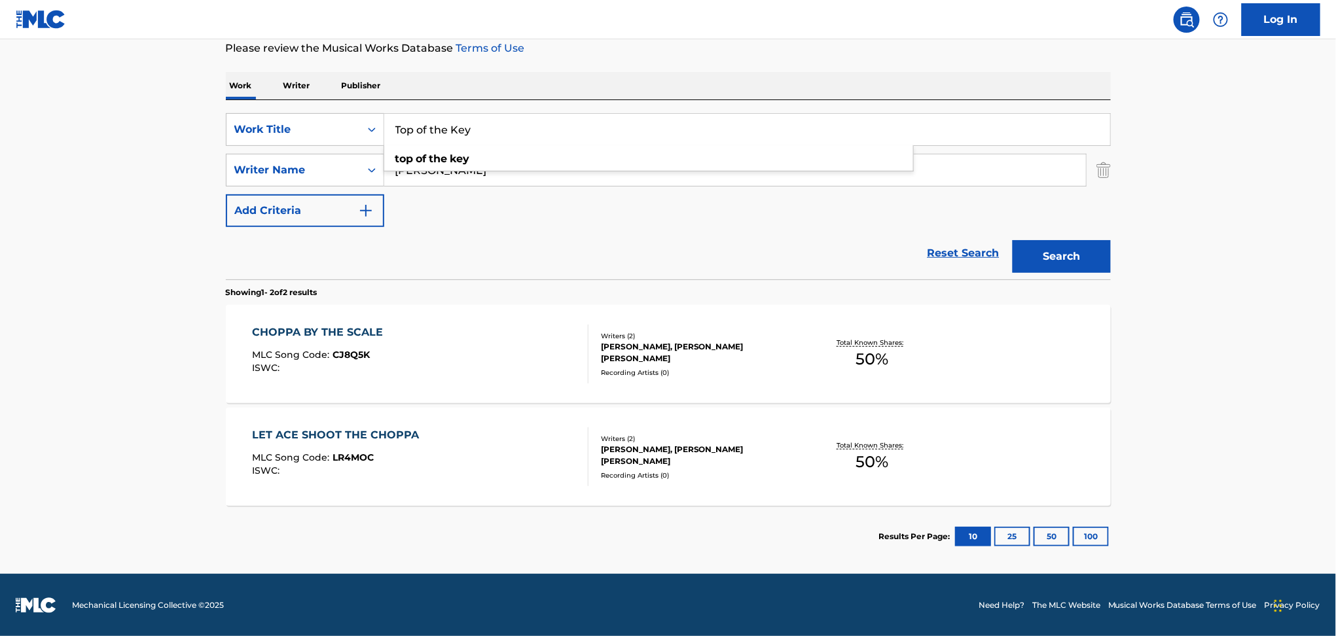
click at [445, 135] on input "Top of the Key" at bounding box center [747, 129] width 726 height 31
paste input "Durk Flow"
type input "Durk Flow"
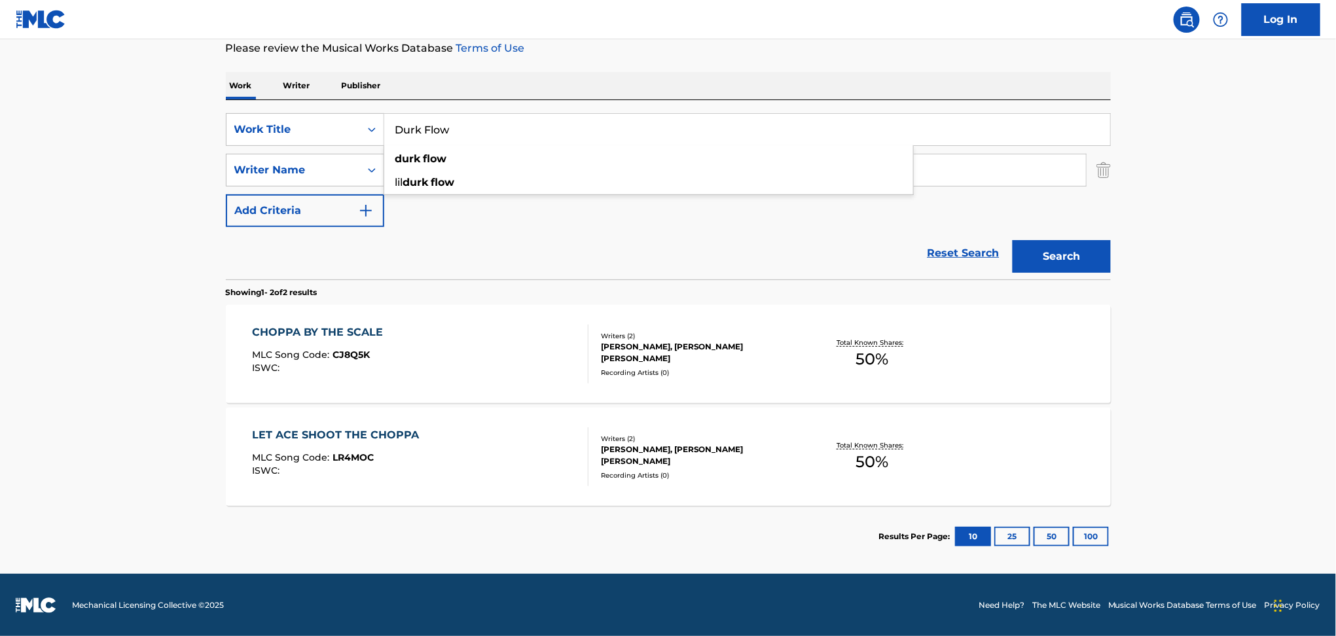
click at [1012, 240] on button "Search" at bounding box center [1061, 256] width 98 height 33
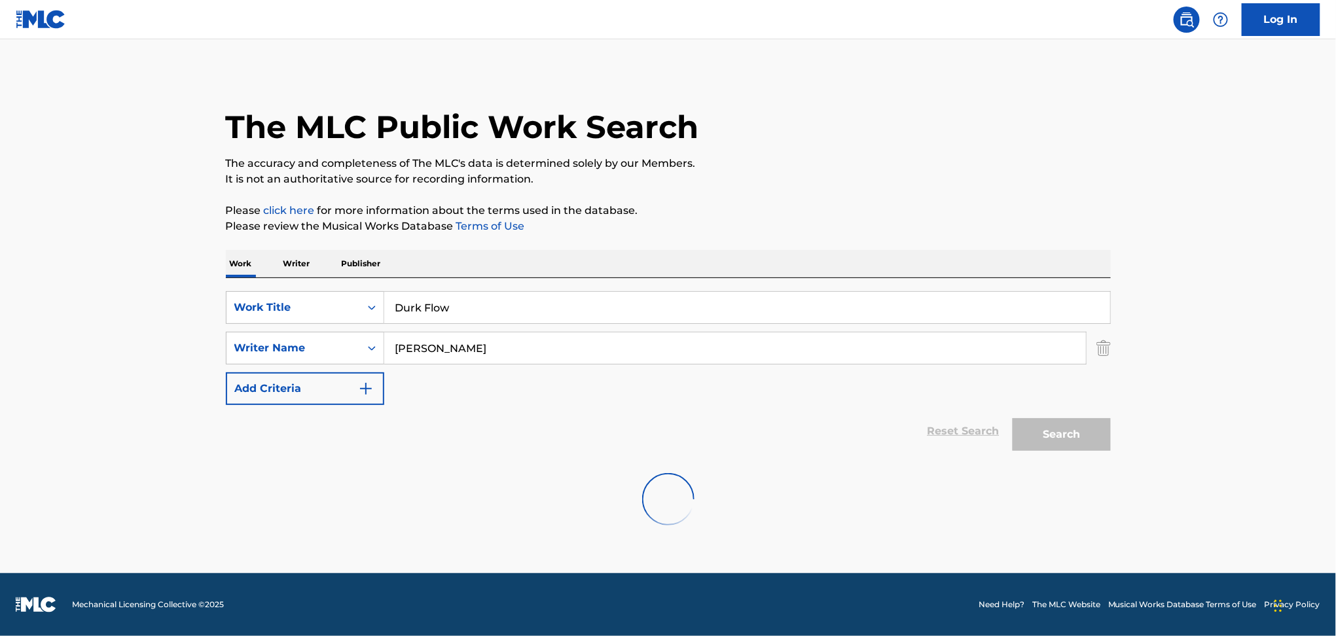
scroll to position [0, 0]
drag, startPoint x: 483, startPoint y: 302, endPoint x: 365, endPoint y: 298, distance: 117.9
click at [365, 298] on div "SearchWithCriteriac2a83323-80fa-4e48-9cc5-1afdef2c2965 Work Title Durk Flow dur…" at bounding box center [668, 307] width 885 height 33
click at [422, 350] on input "[PERSON_NAME]" at bounding box center [735, 347] width 702 height 31
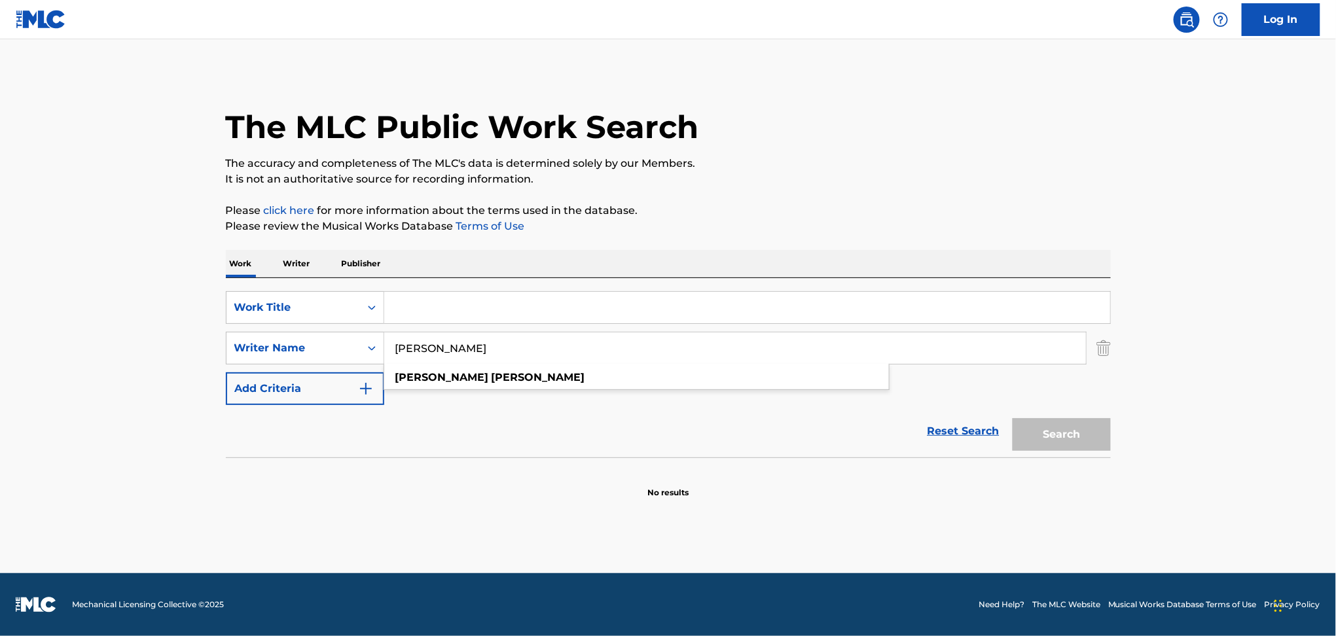
click at [422, 350] on input "[PERSON_NAME]" at bounding box center [735, 347] width 702 height 31
type input "k"
click at [403, 316] on input "Search Form" at bounding box center [747, 307] width 726 height 31
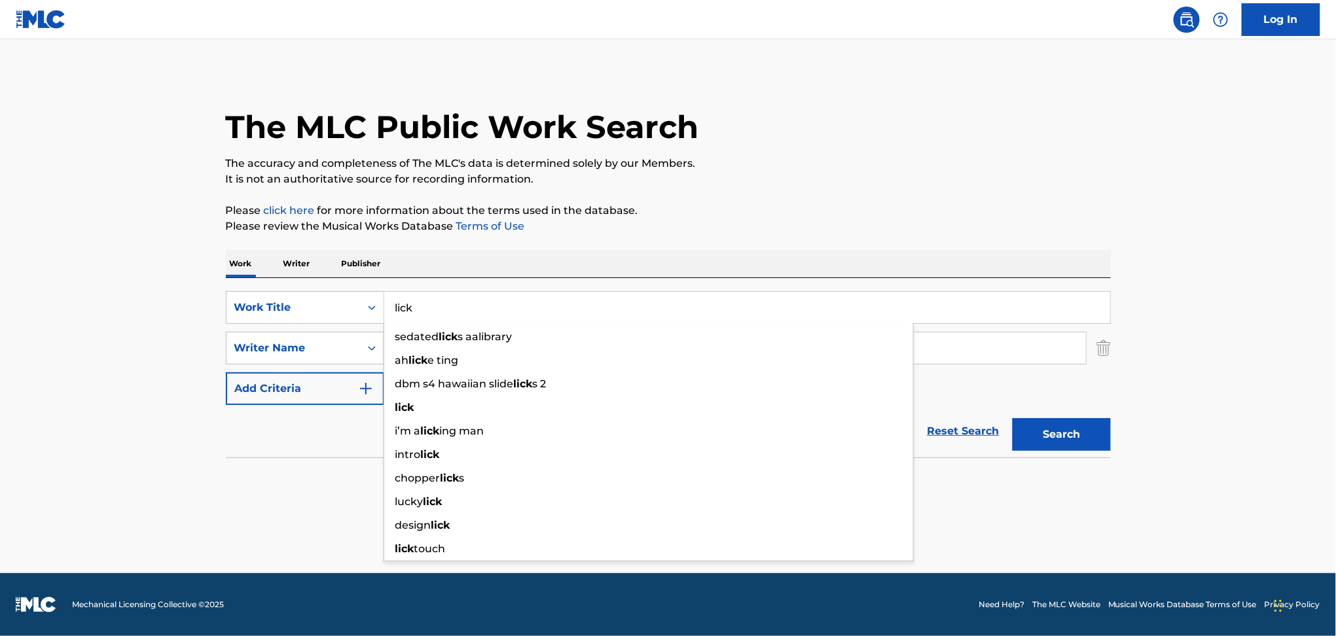
type input "lick"
click at [440, 235] on div "The MLC Public Work Search The accuracy and completeness of The MLC's data is d…" at bounding box center [668, 285] width 916 height 427
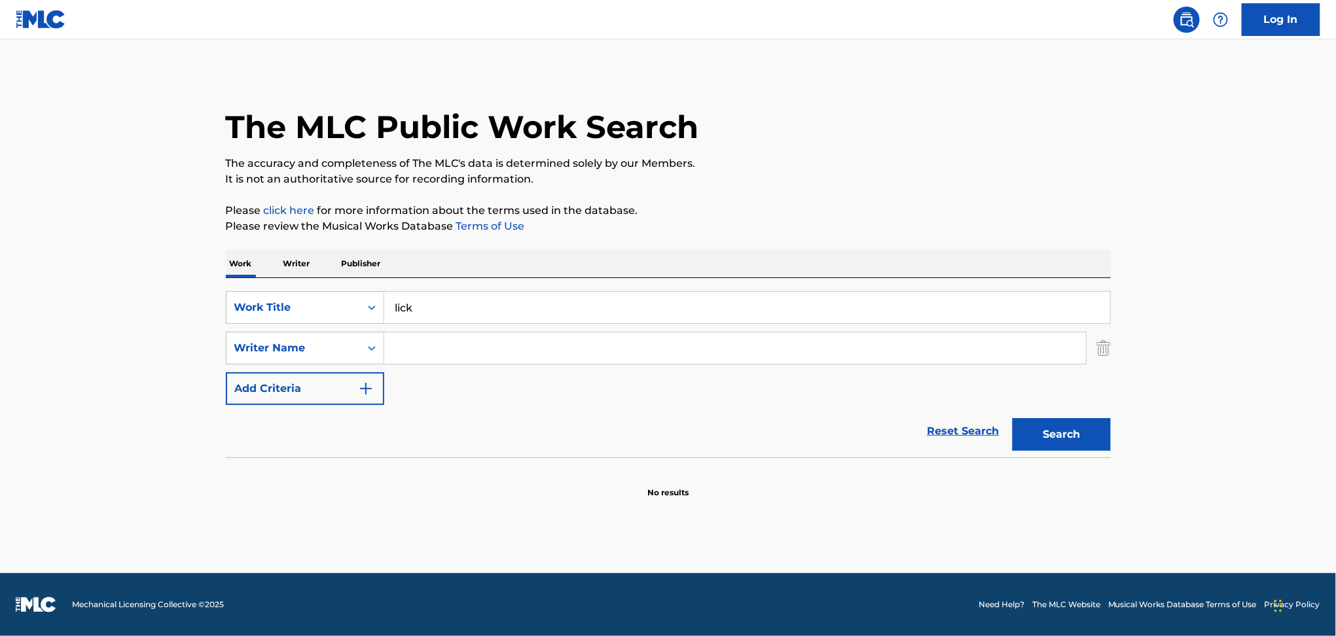
click at [475, 341] on input "Search Form" at bounding box center [735, 347] width 702 height 31
paste input "[PERSON_NAME]"
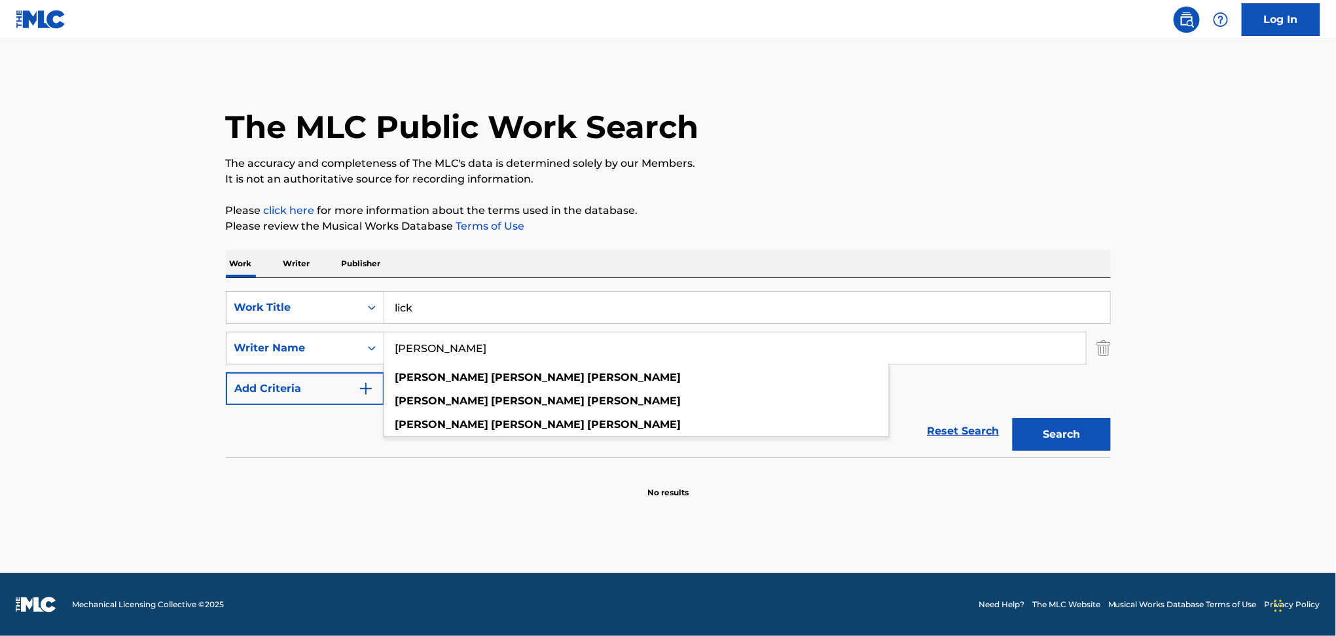
type input "[PERSON_NAME]"
click at [1012, 418] on button "Search" at bounding box center [1061, 434] width 98 height 33
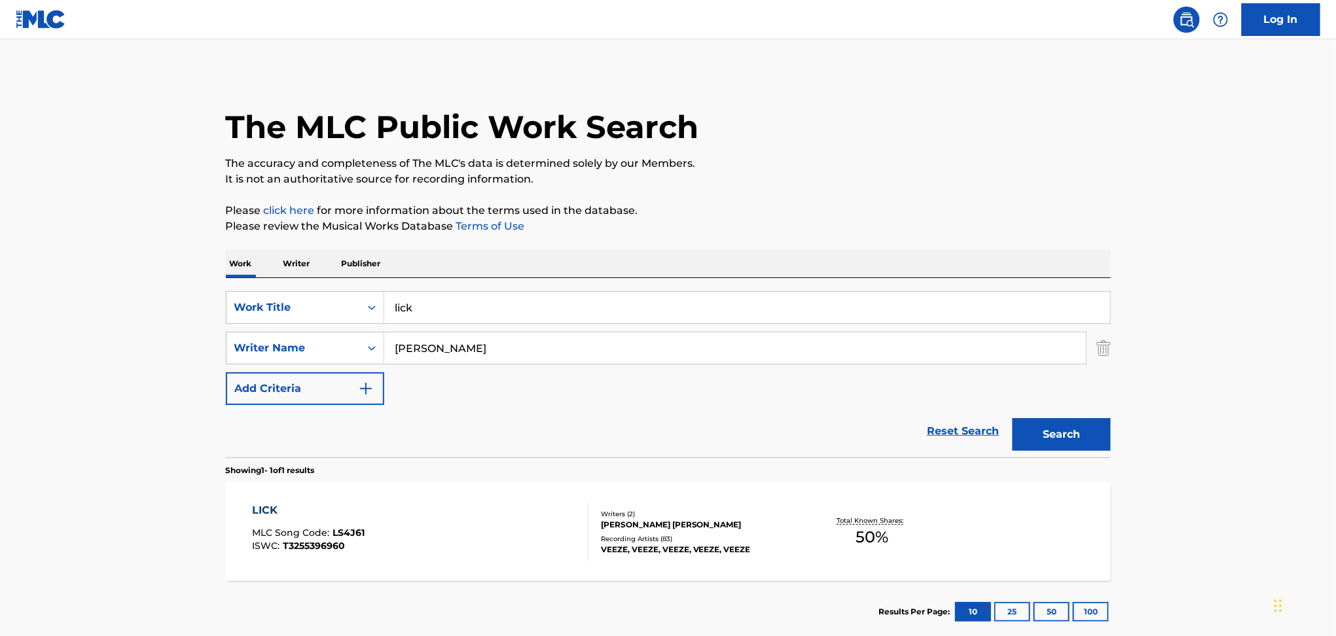
click at [475, 509] on div "LICK MLC Song Code : LS4J61 ISWC : T3255396960" at bounding box center [420, 532] width 336 height 59
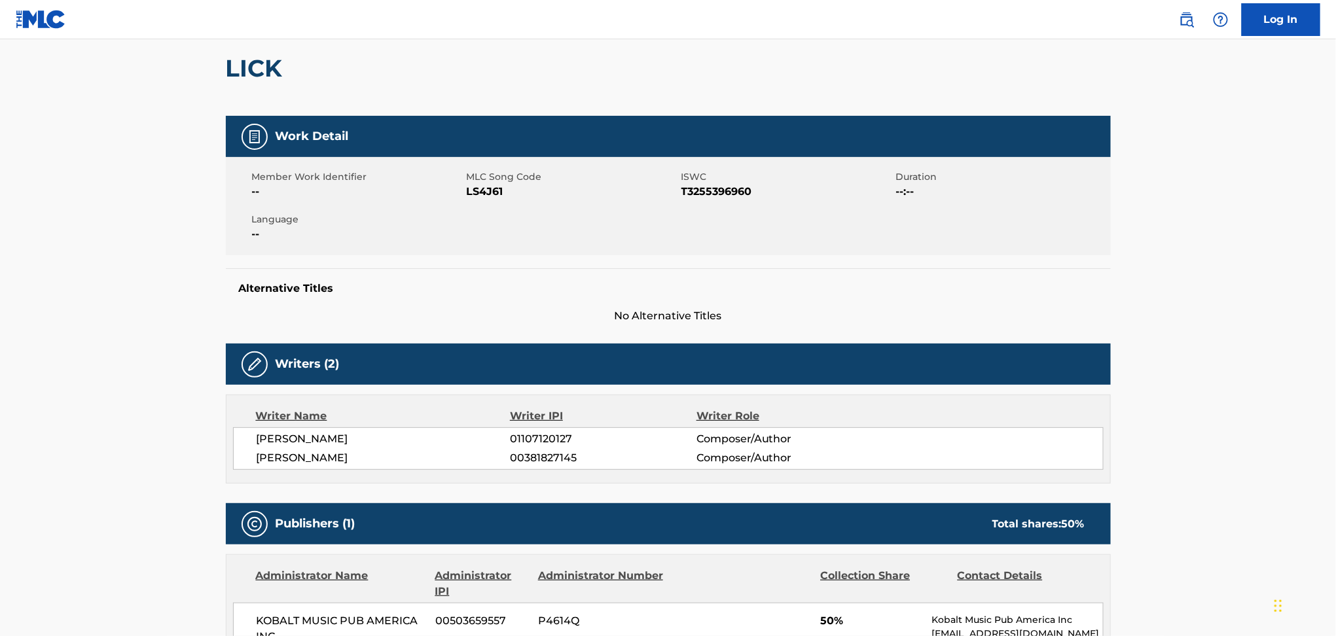
scroll to position [128, 0]
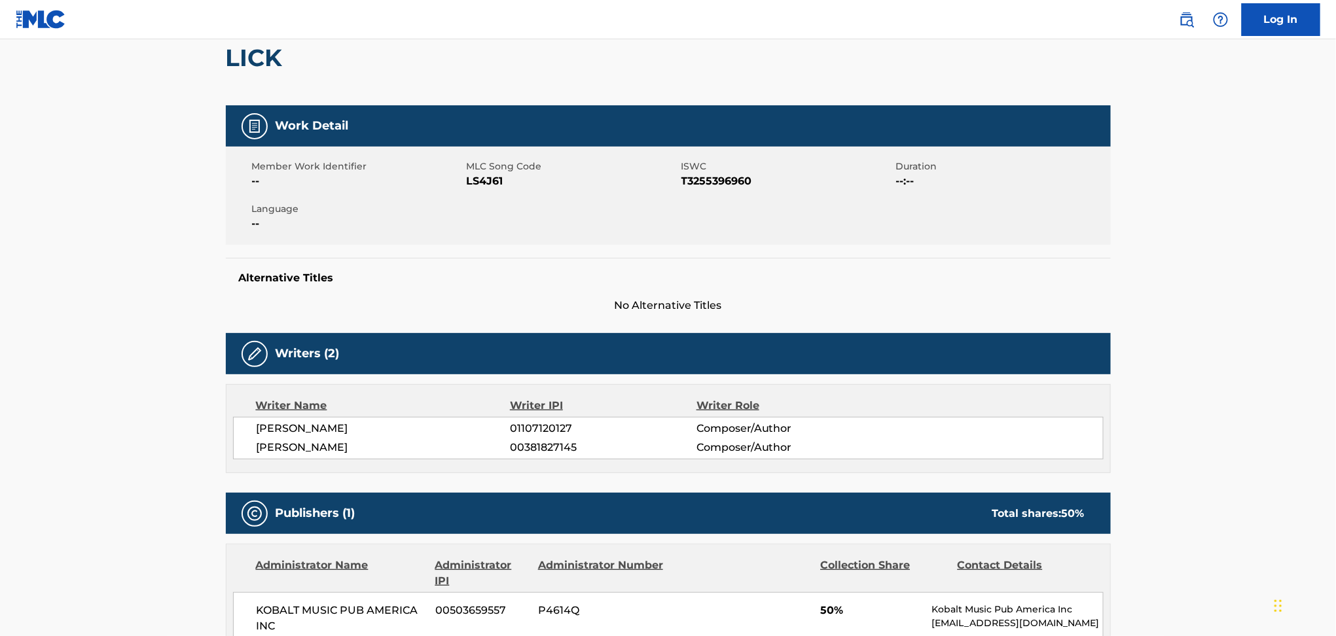
click at [482, 173] on span "LS4J61" at bounding box center [572, 181] width 211 height 16
copy span "LS4J61"
click at [711, 181] on span "T3255396960" at bounding box center [786, 181] width 211 height 16
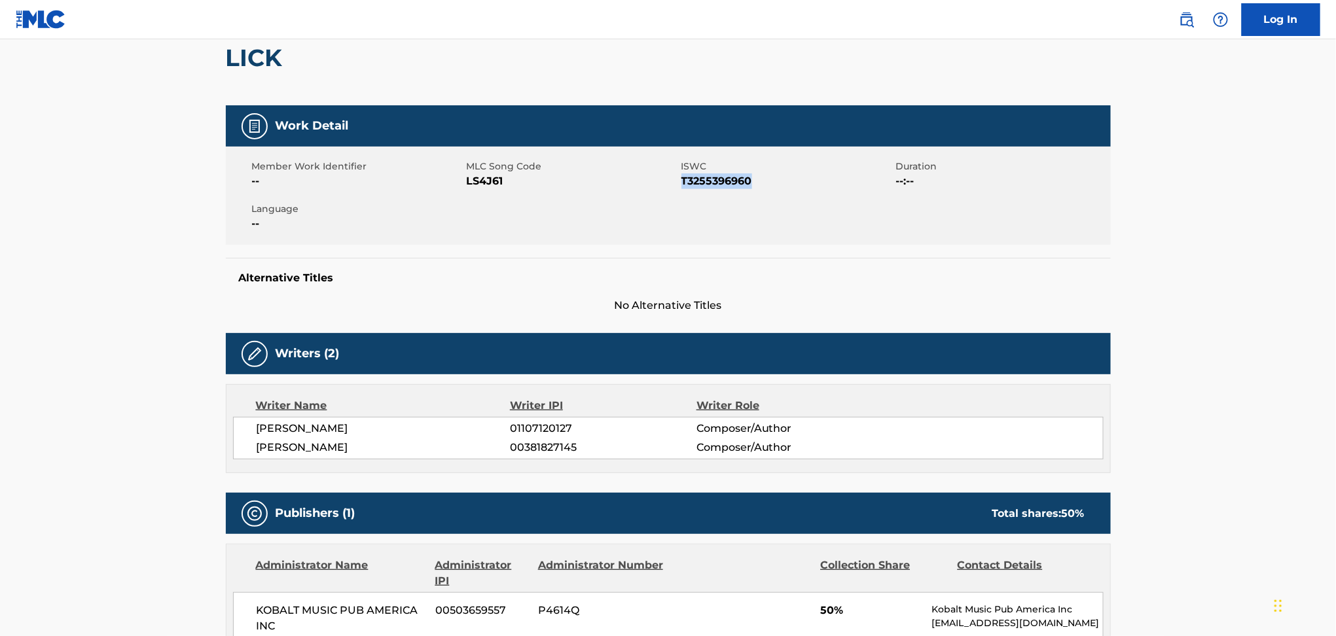
copy span "T3255396960"
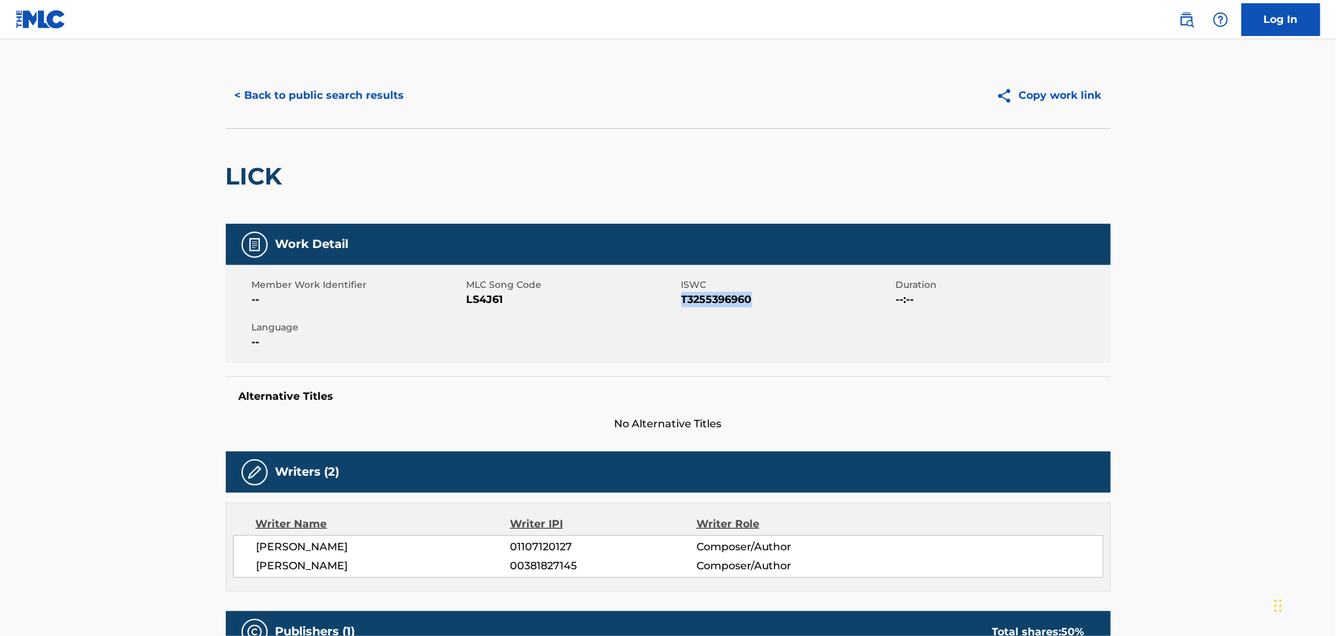
scroll to position [0, 0]
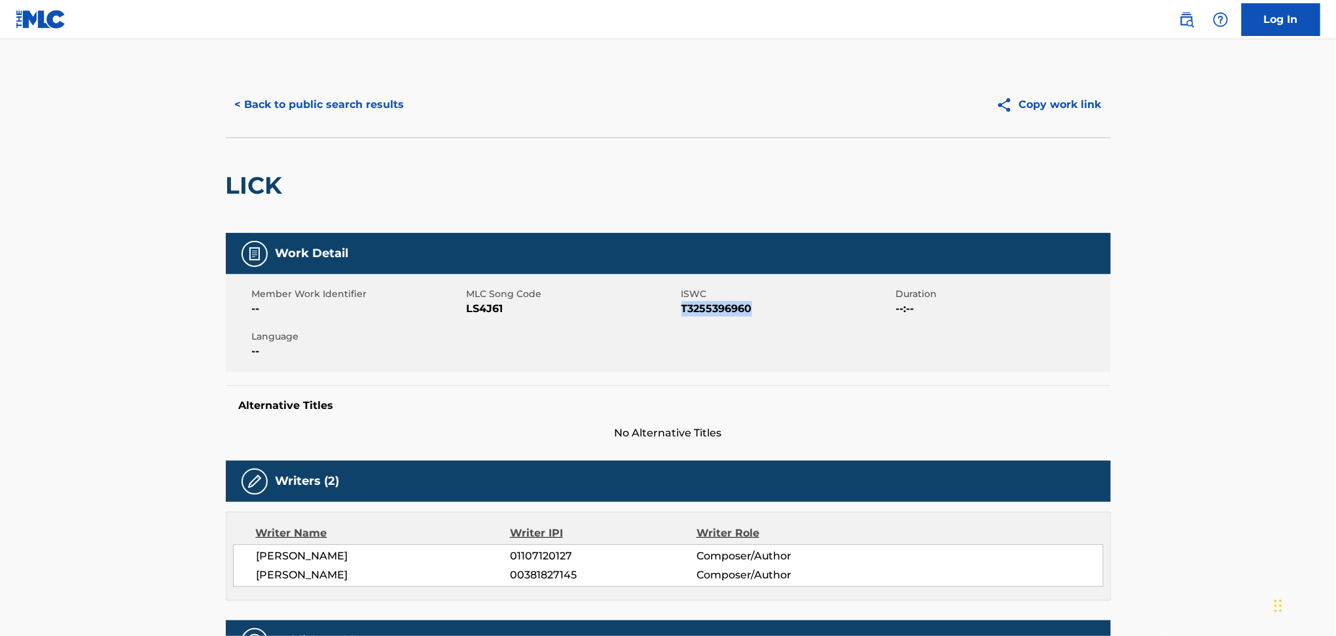
click at [397, 92] on button "< Back to public search results" at bounding box center [320, 104] width 188 height 33
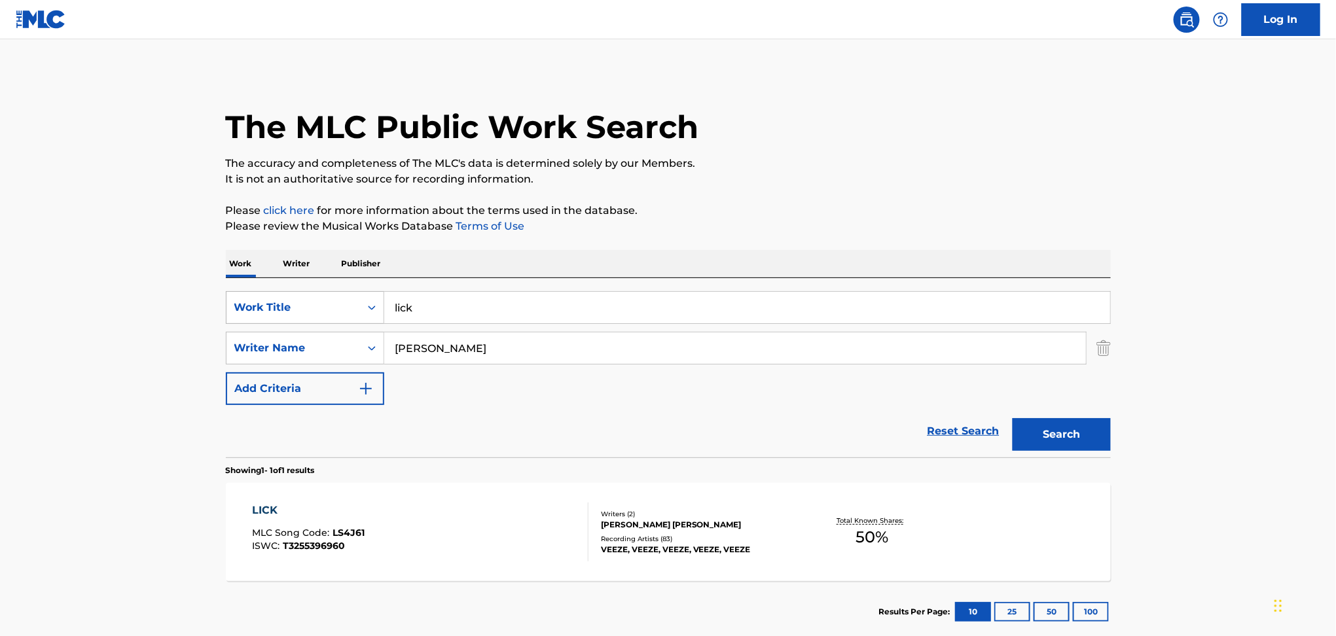
drag, startPoint x: 535, startPoint y: 309, endPoint x: 299, endPoint y: 294, distance: 236.1
click at [299, 294] on div "SearchWithCriteriac2a83323-80fa-4e48-9cc5-1afdef2c2965 Work Title lick" at bounding box center [668, 307] width 885 height 33
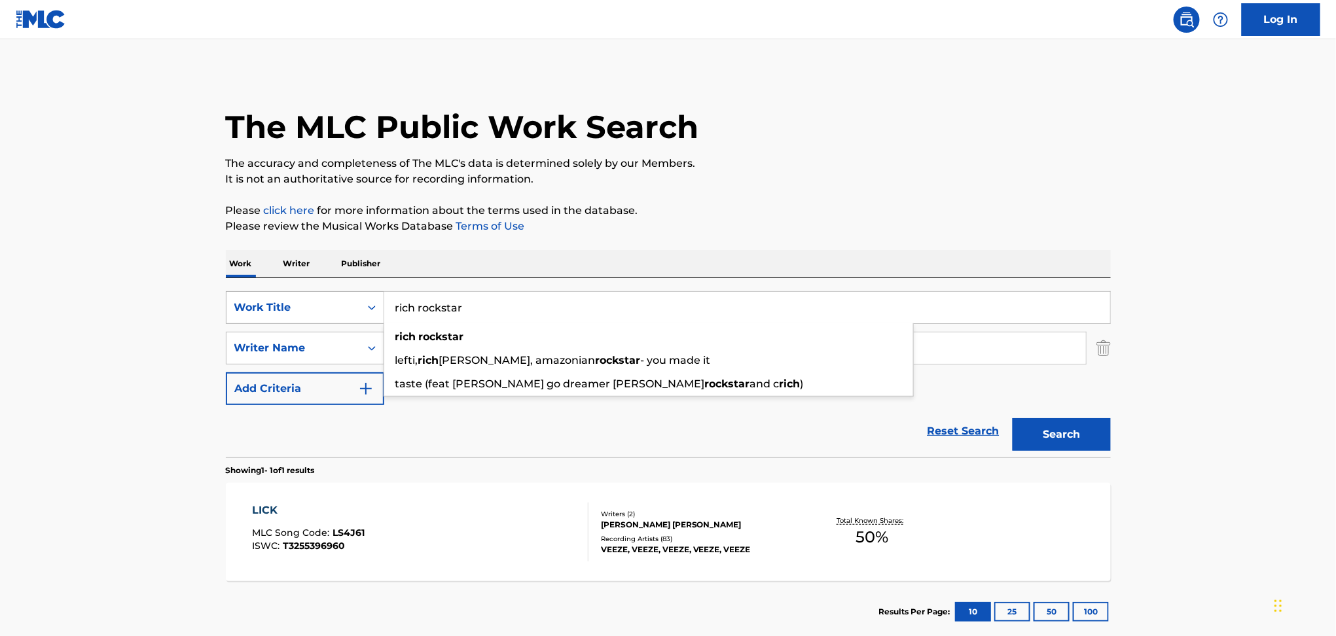
type input "rich rockstar"
click at [1012, 418] on button "Search" at bounding box center [1061, 434] width 98 height 33
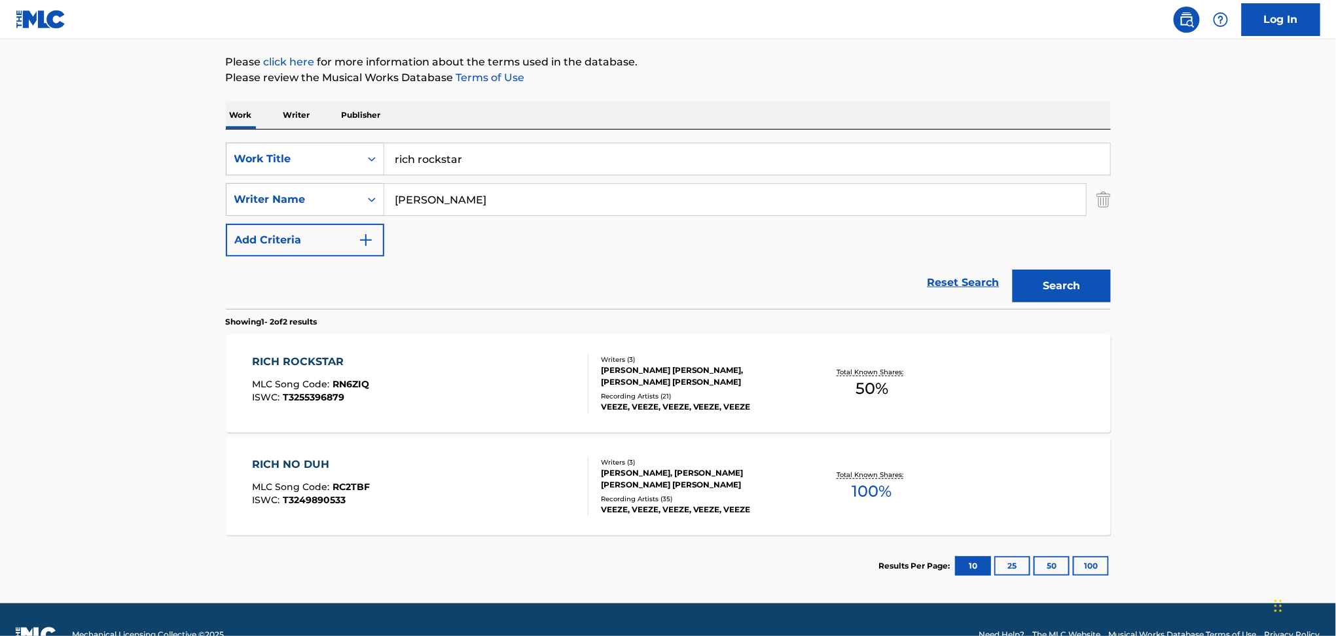
scroll to position [149, 0]
click at [437, 414] on div "RICH ROCKSTAR MLC Song Code : RN6ZIQ ISWC : T3255396879 Writers ( 3 ) [PERSON_N…" at bounding box center [668, 383] width 885 height 98
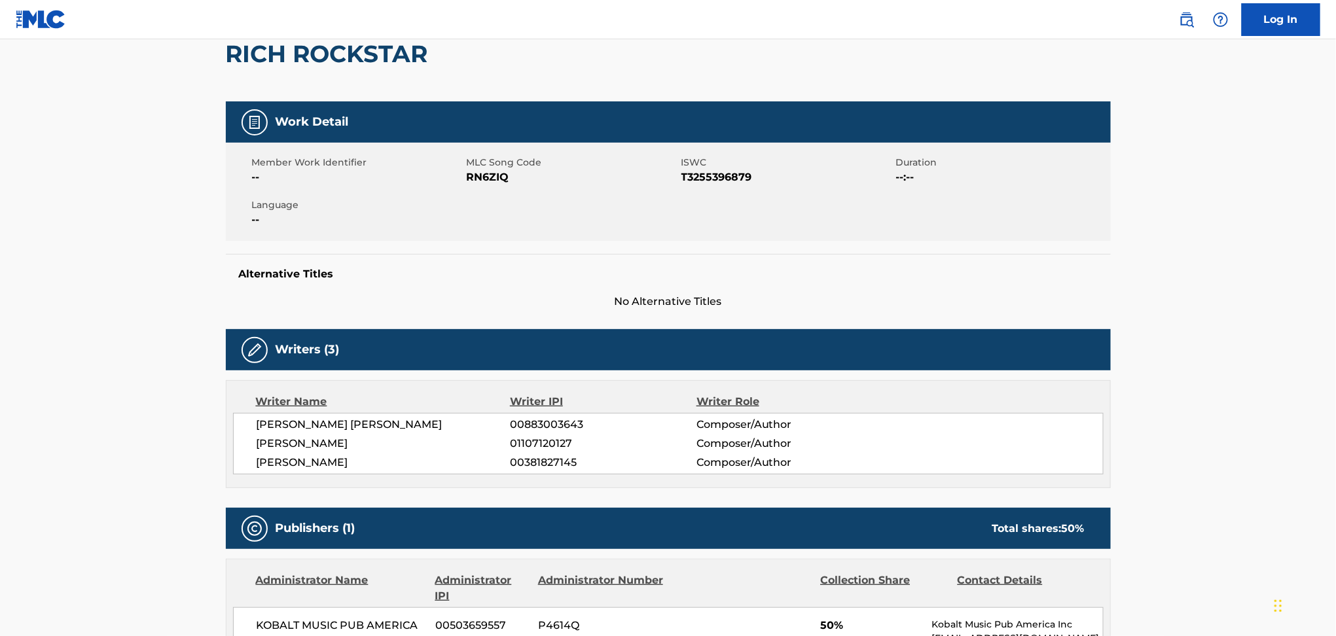
scroll to position [143, 0]
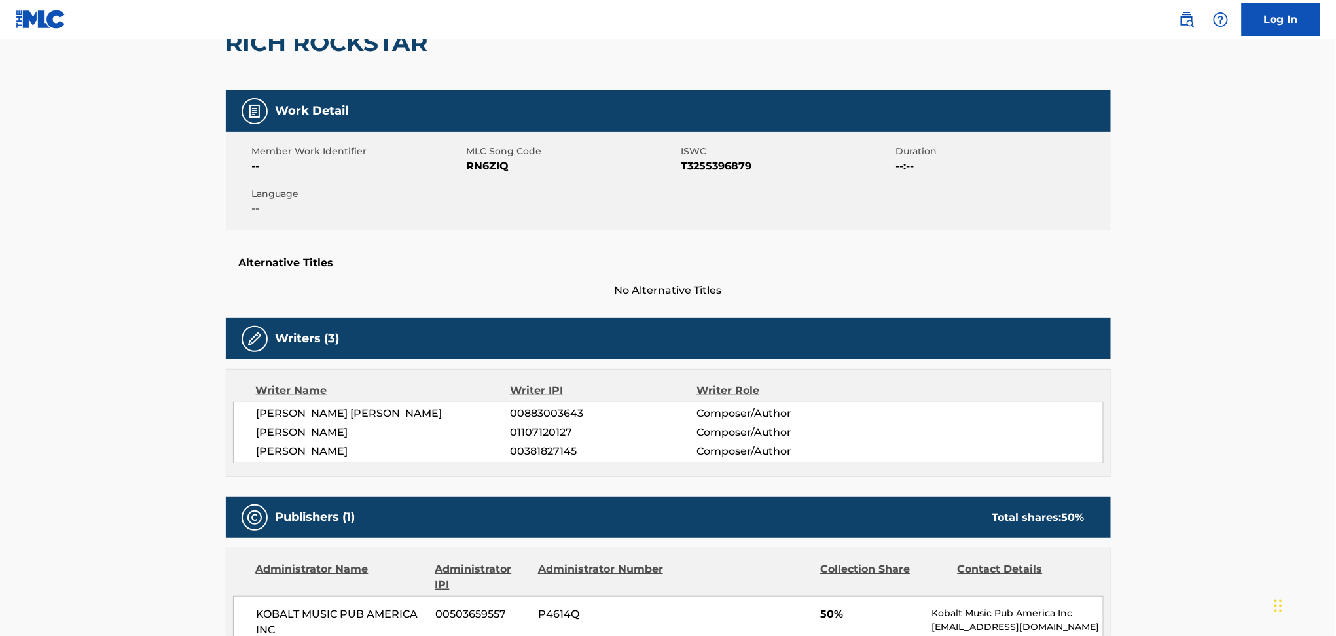
click at [728, 164] on span "T3255396879" at bounding box center [786, 166] width 211 height 16
copy span "T3255396879"
click at [283, 206] on span "--" at bounding box center [357, 209] width 211 height 16
click at [496, 162] on span "RN6ZIQ" at bounding box center [572, 166] width 211 height 16
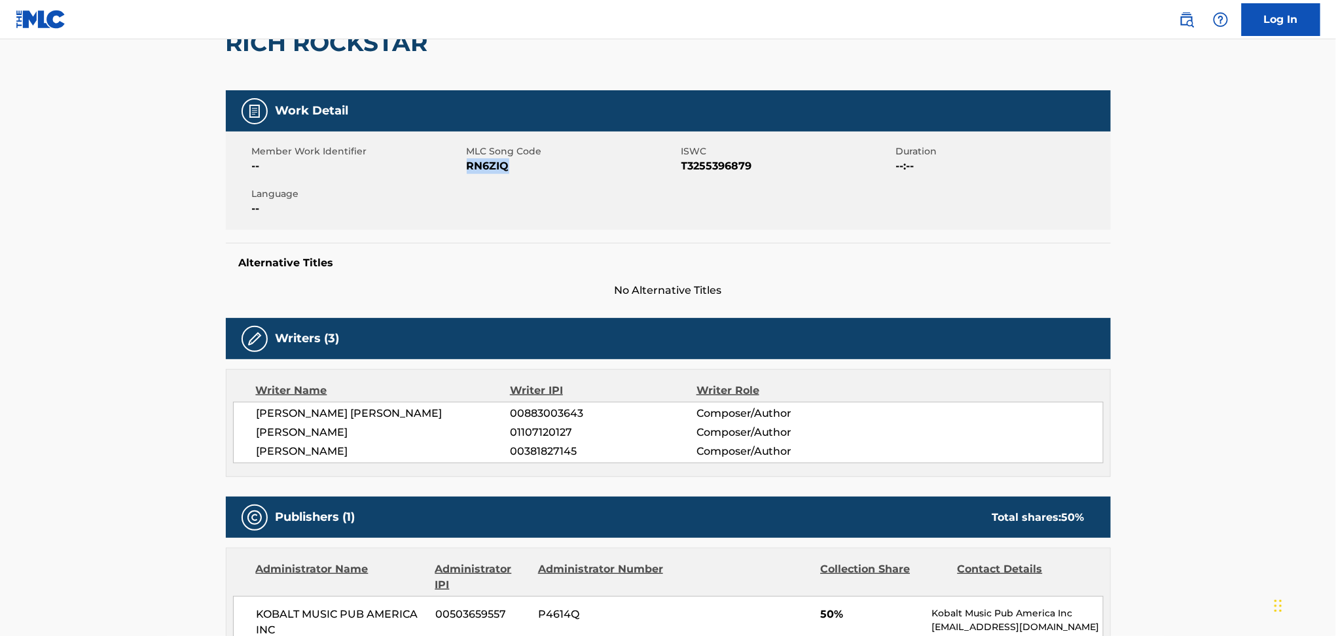
click at [496, 162] on span "RN6ZIQ" at bounding box center [572, 166] width 211 height 16
copy span "RN6ZIQ"
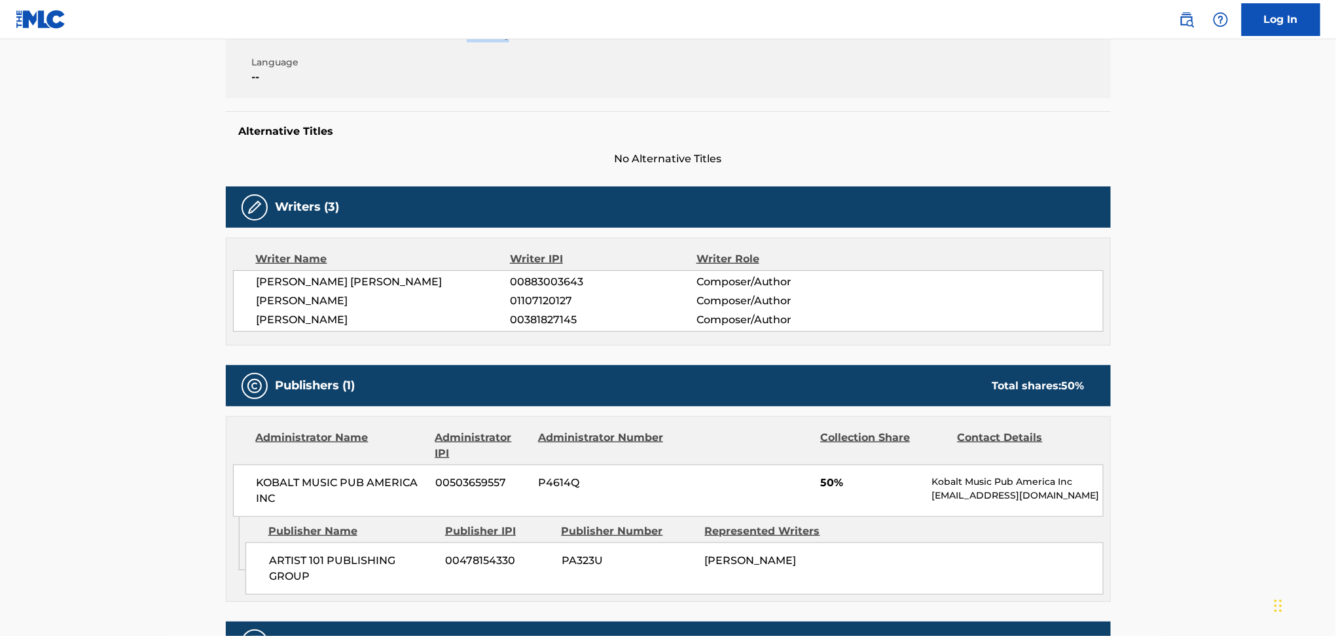
scroll to position [251, 0]
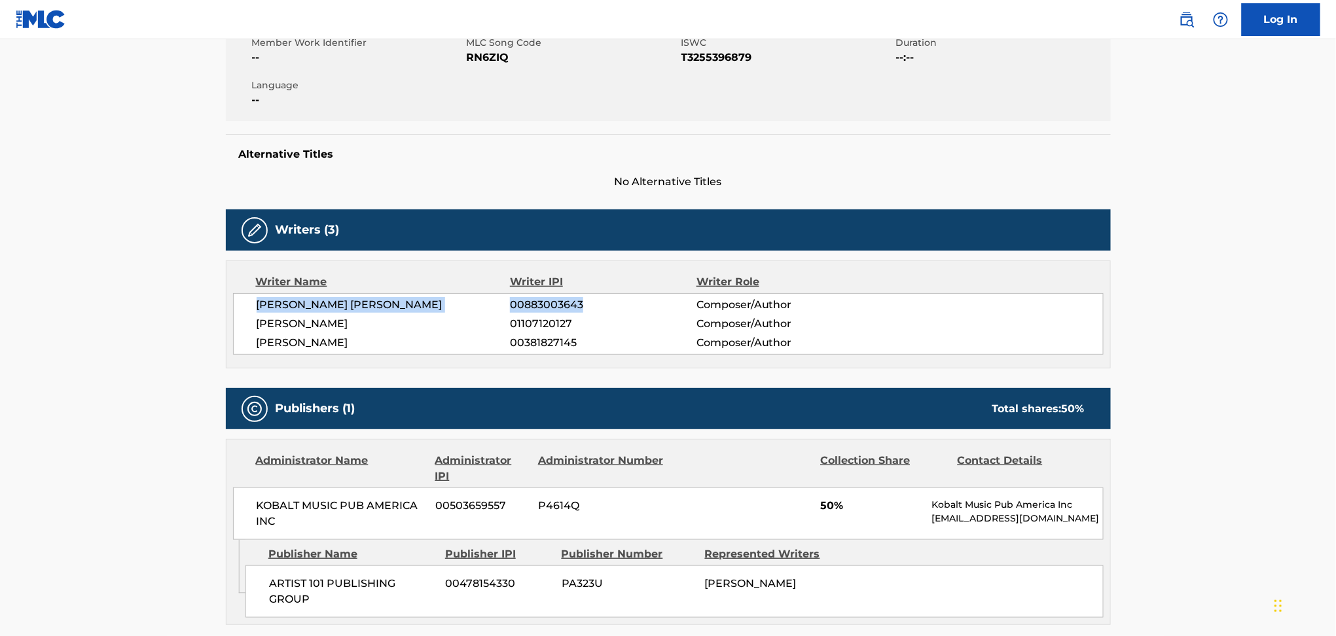
drag, startPoint x: 586, startPoint y: 308, endPoint x: 252, endPoint y: 298, distance: 334.6
click at [252, 298] on div "[PERSON_NAME] [PERSON_NAME] 00883003643 Composer/Author [PERSON_NAME] 011071201…" at bounding box center [668, 324] width 870 height 62
copy div "[PERSON_NAME] [PERSON_NAME] 00883003643"
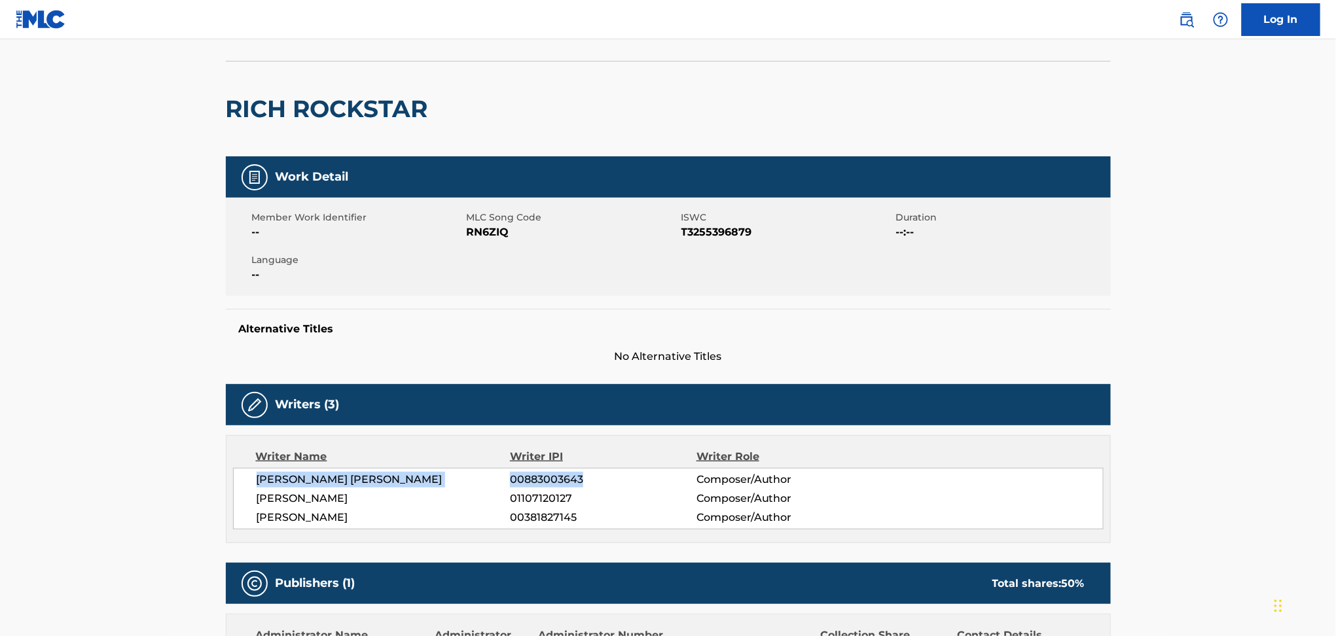
scroll to position [62, 0]
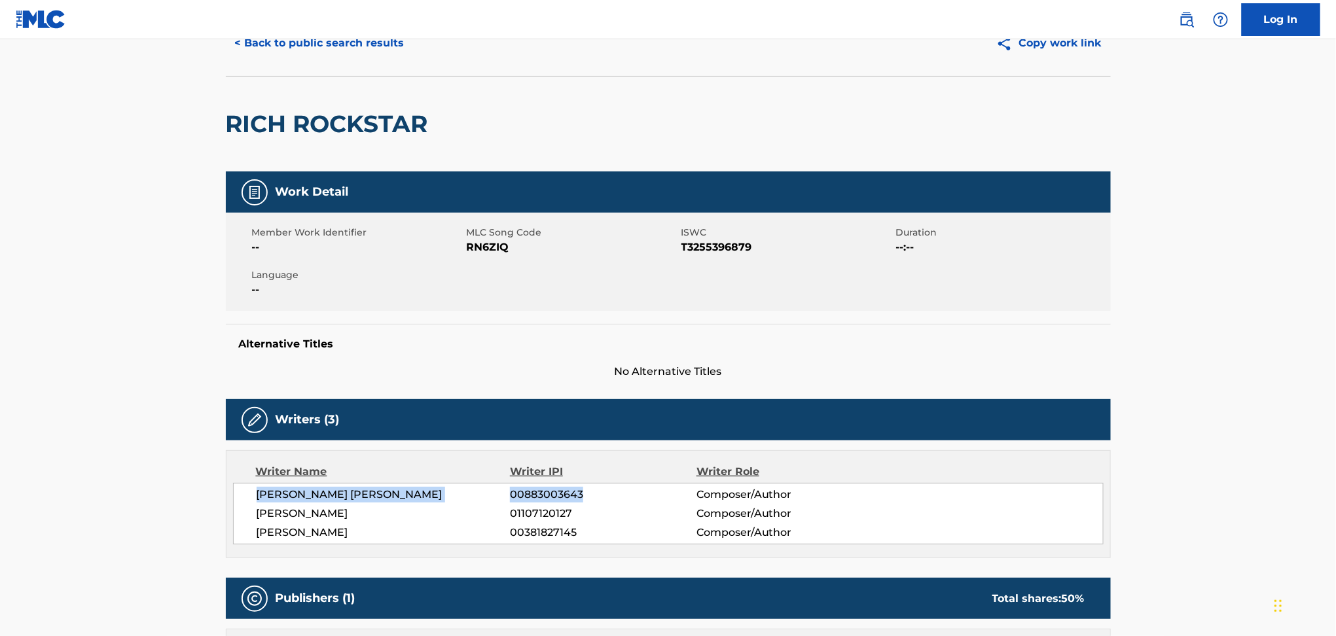
click at [343, 48] on button "< Back to public search results" at bounding box center [320, 43] width 188 height 33
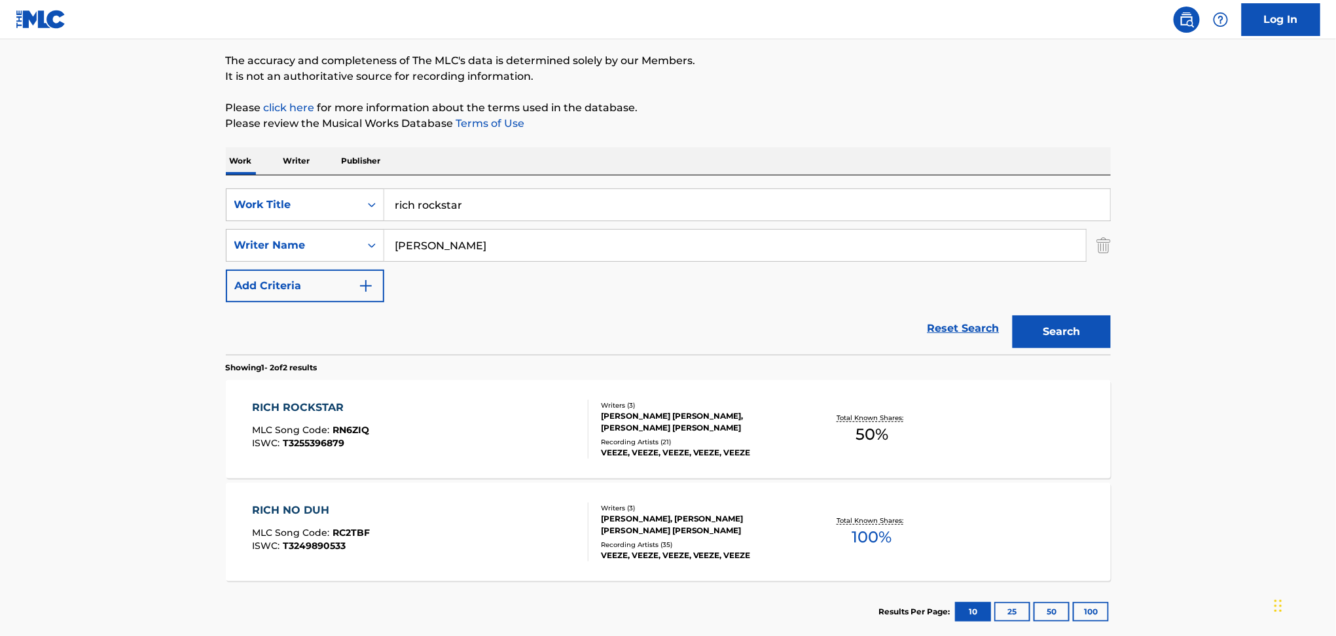
click at [432, 210] on input "rich rockstar" at bounding box center [747, 204] width 726 height 31
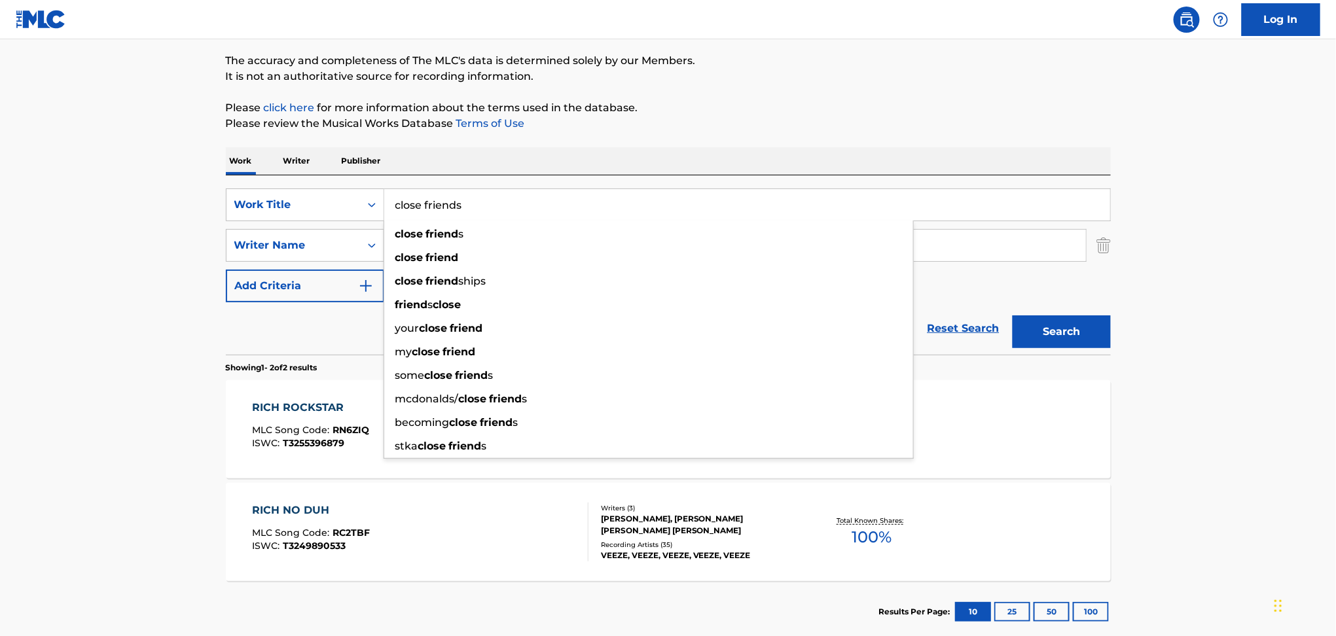
type input "close friends"
click at [1012, 315] on button "Search" at bounding box center [1061, 331] width 98 height 33
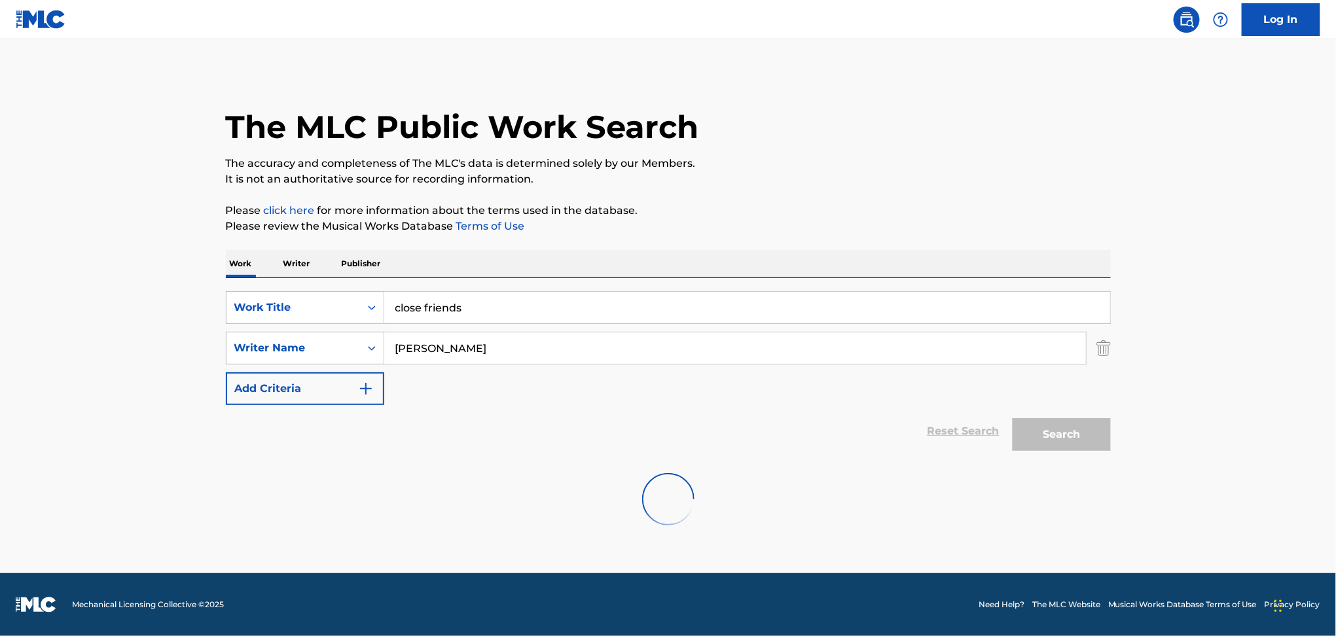
scroll to position [0, 0]
click at [441, 352] on input "[PERSON_NAME]" at bounding box center [735, 347] width 702 height 31
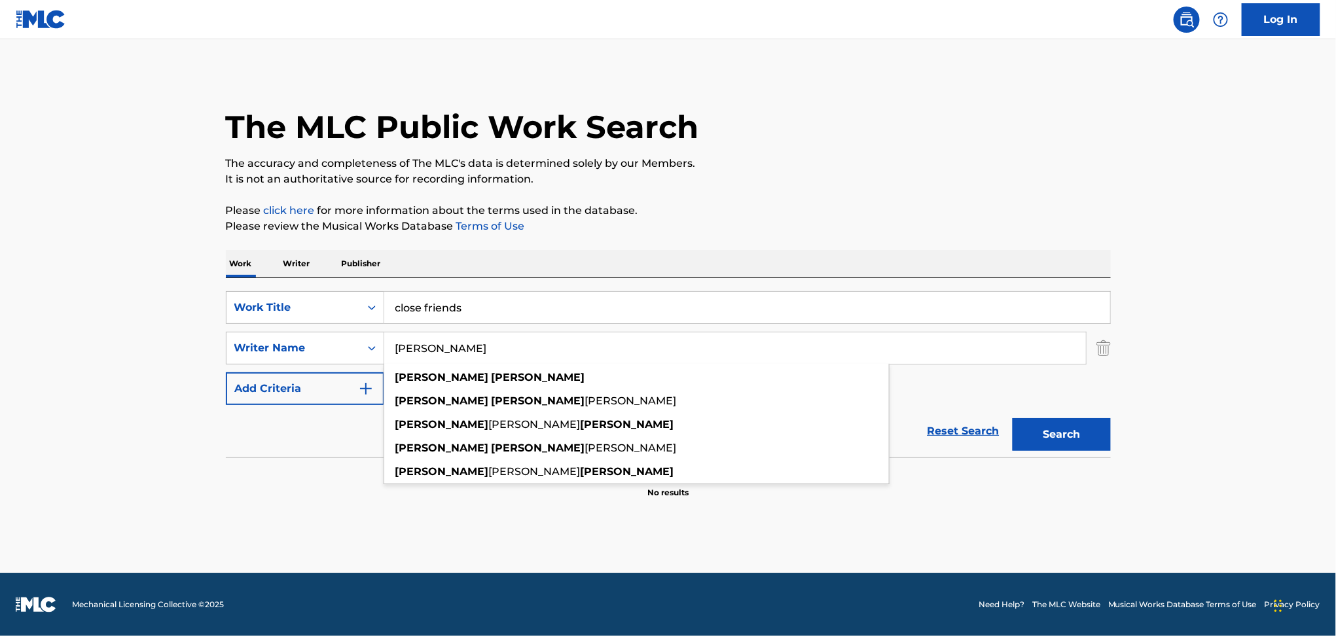
type input "[PERSON_NAME]"
click at [1012, 418] on button "Search" at bounding box center [1061, 434] width 98 height 33
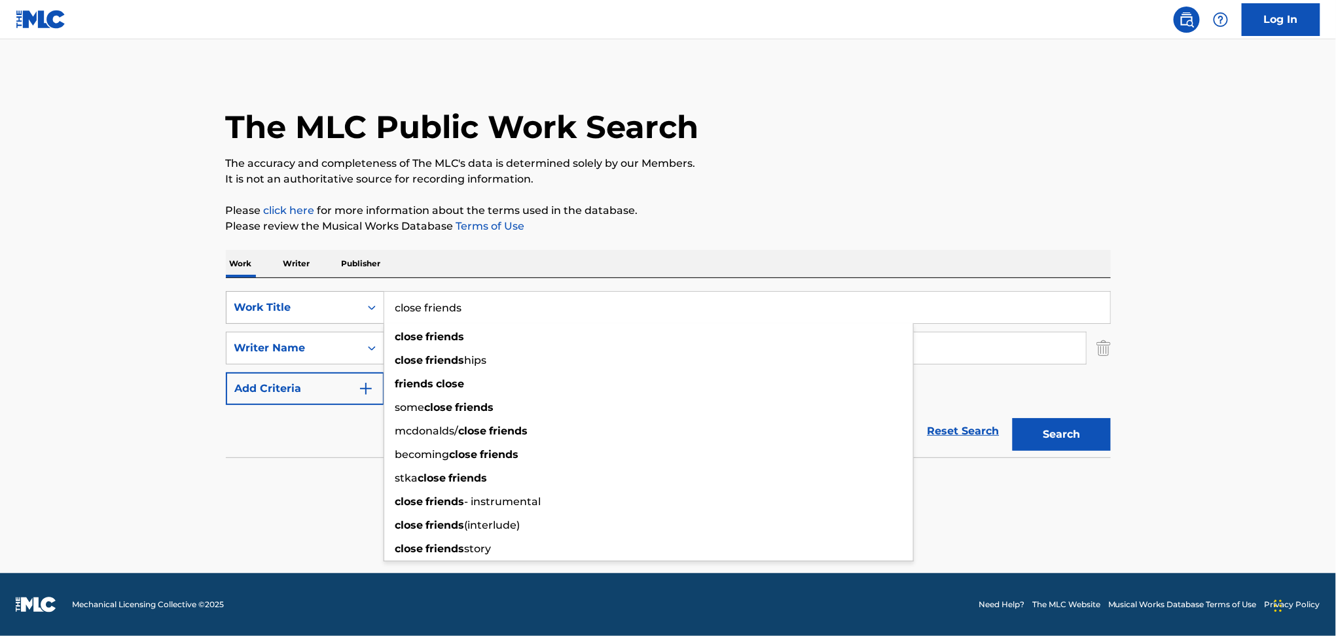
drag, startPoint x: 474, startPoint y: 310, endPoint x: 325, endPoint y: 302, distance: 148.7
click at [325, 302] on div "SearchWithCriteriac2a83323-80fa-4e48-9cc5-1afdef2c2965 Work Title close friends…" at bounding box center [668, 307] width 885 height 33
click at [443, 296] on input "close friends" at bounding box center [747, 307] width 726 height 31
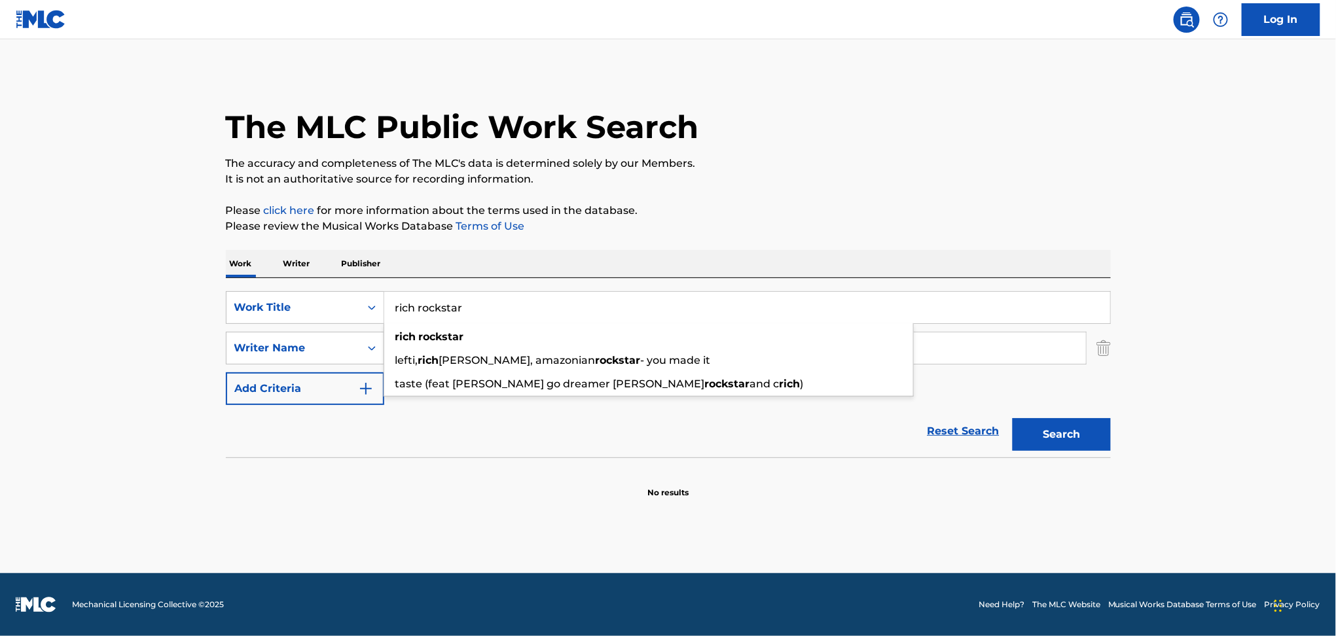
type input "rich rockstar"
click at [1012, 418] on button "Search" at bounding box center [1061, 434] width 98 height 33
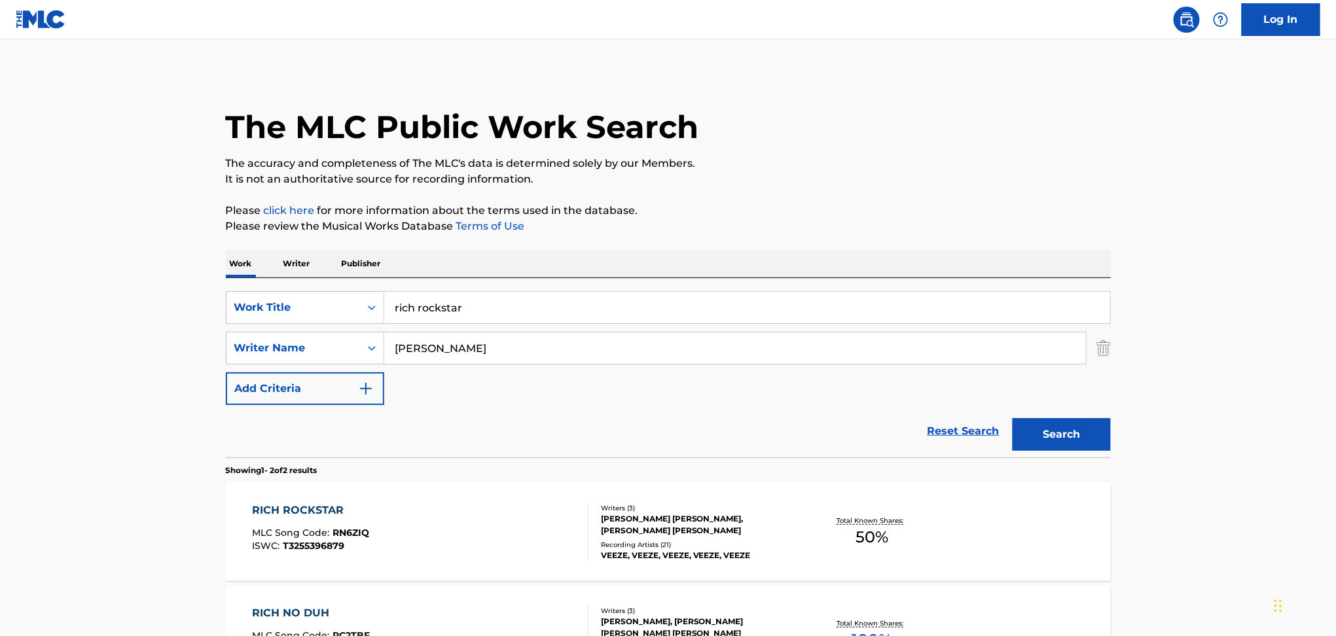
click at [447, 553] on div "RICH ROCKSTAR MLC Song Code : RN6ZIQ ISWC : T3255396879" at bounding box center [420, 532] width 336 height 59
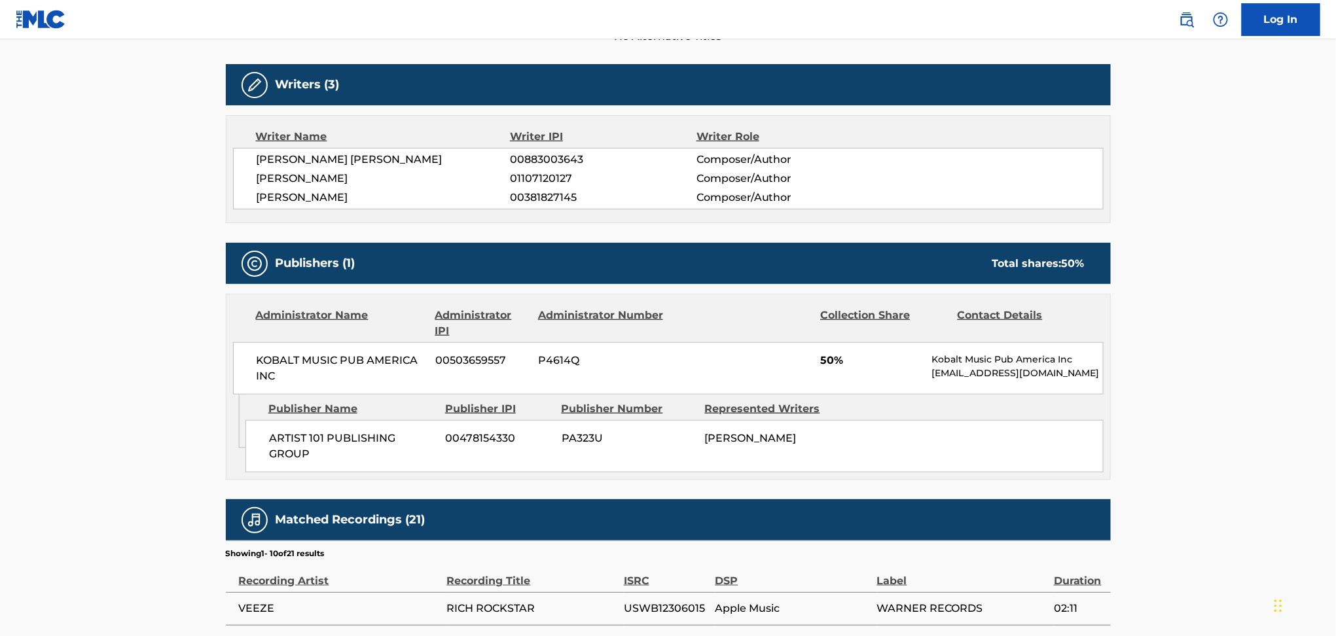
scroll to position [402, 0]
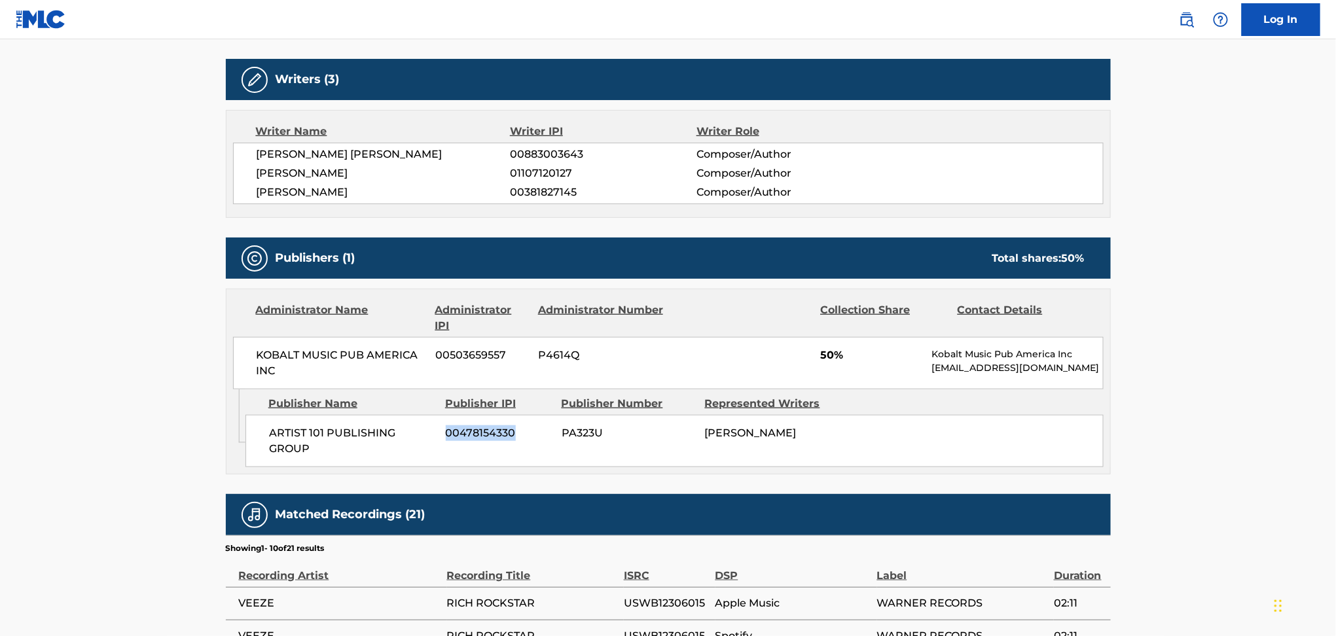
drag, startPoint x: 443, startPoint y: 431, endPoint x: 522, endPoint y: 432, distance: 79.2
click at [522, 432] on div "ARTIST 101 PUBLISHING GROUP 00478154330 PA323U [PERSON_NAME]" at bounding box center [674, 441] width 858 height 52
copy span "00478154330"
drag, startPoint x: 313, startPoint y: 451, endPoint x: 253, endPoint y: 432, distance: 62.5
click at [253, 432] on div "ARTIST 101 PUBLISHING GROUP 00478154330 PA323U [PERSON_NAME]" at bounding box center [674, 441] width 858 height 52
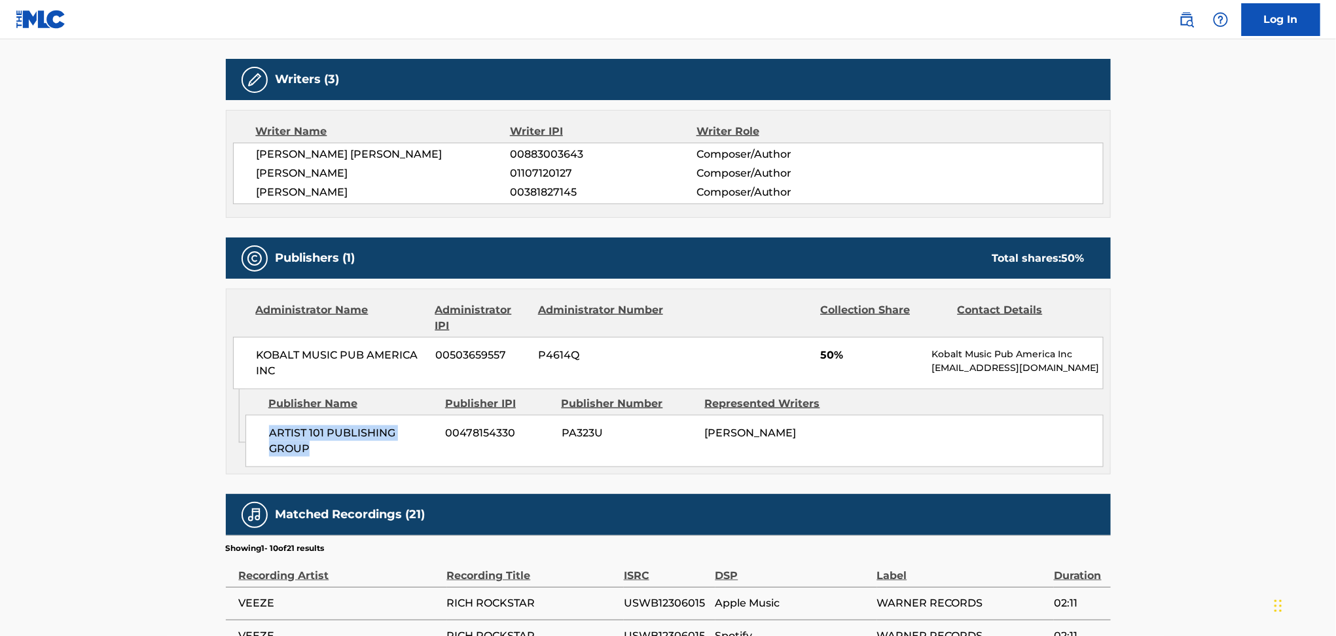
copy span "ARTIST 101 PUBLISHING GROUP"
click at [588, 439] on span "PA323U" at bounding box center [629, 433] width 134 height 16
copy span "PA323U"
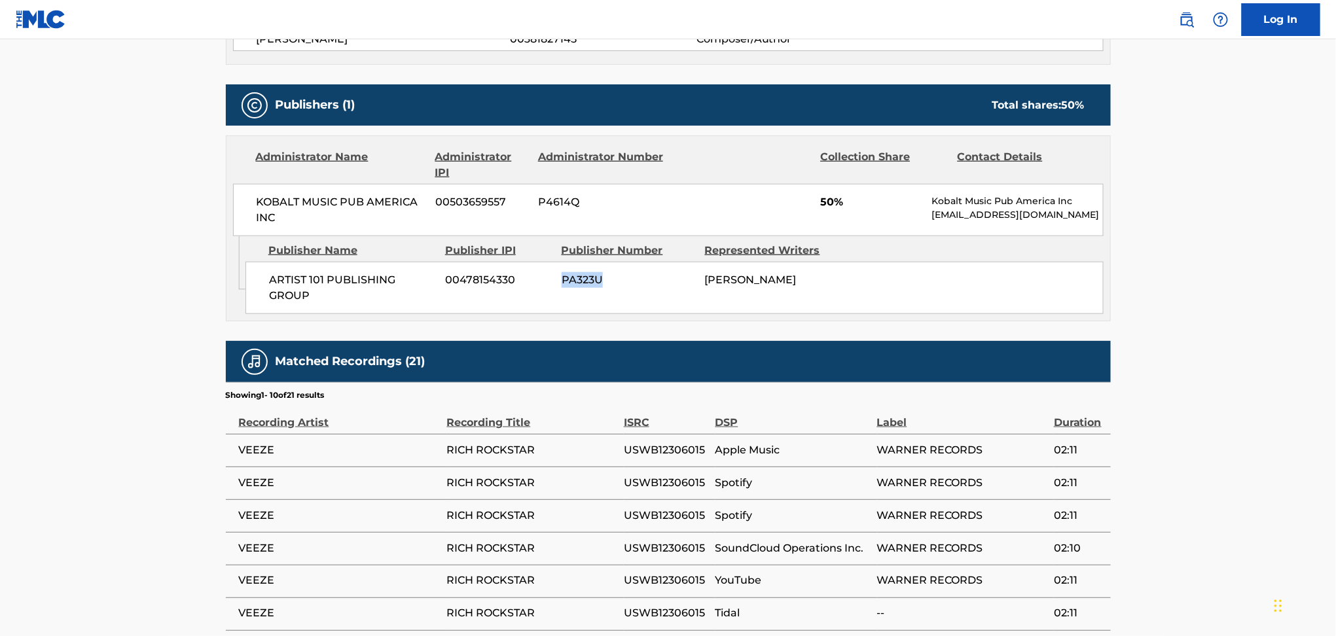
scroll to position [556, 0]
click at [636, 321] on div "Work Detail Member Work Identifier -- MLC Song Code RN6ZIQ ISWC T3255396879 Dur…" at bounding box center [668, 242] width 885 height 1130
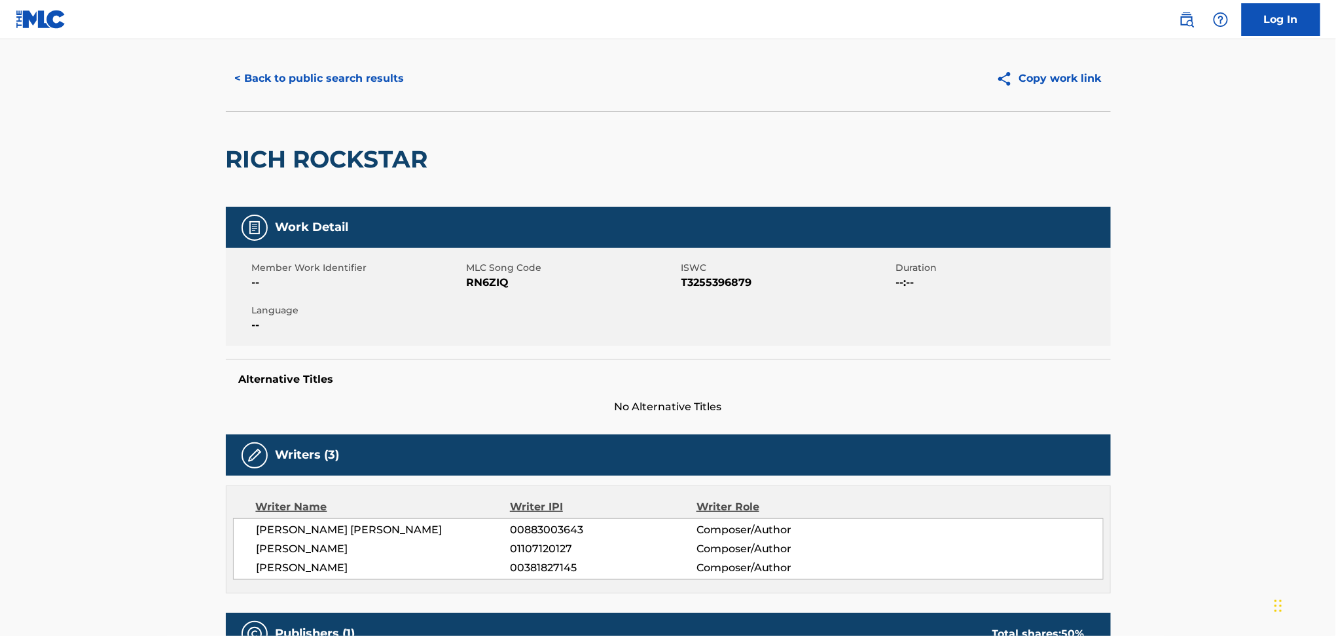
scroll to position [21, 0]
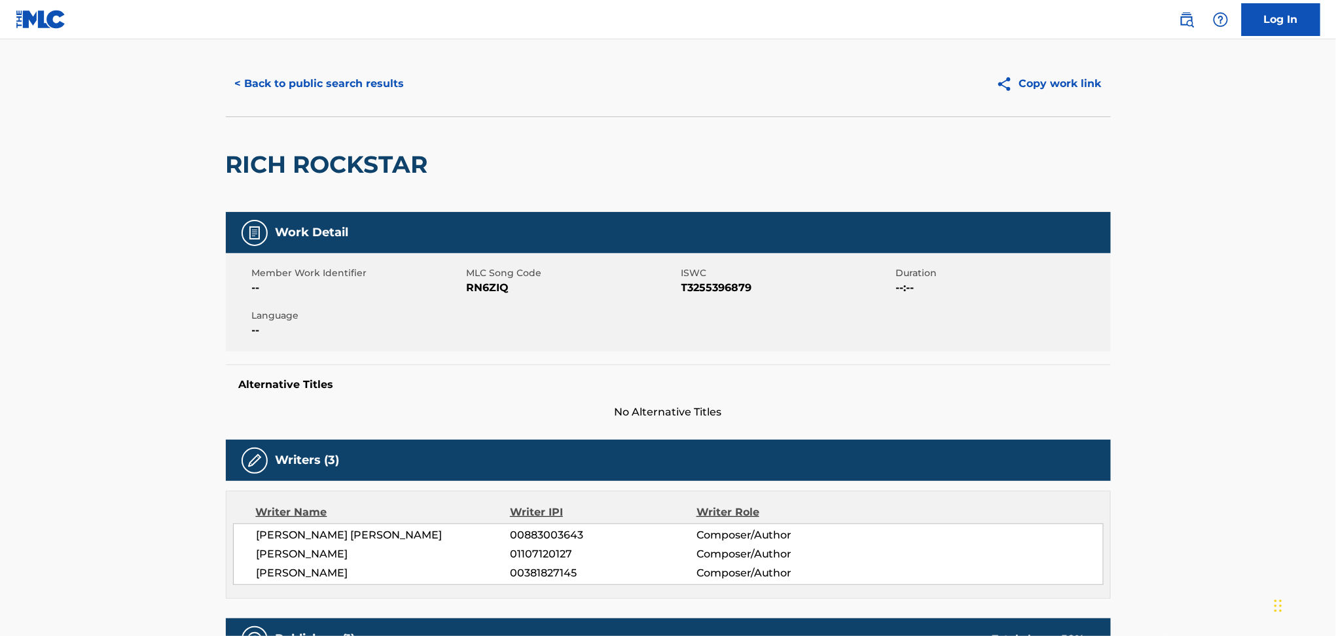
click at [290, 72] on button "< Back to public search results" at bounding box center [320, 83] width 188 height 33
